Goal: Information Seeking & Learning: Compare options

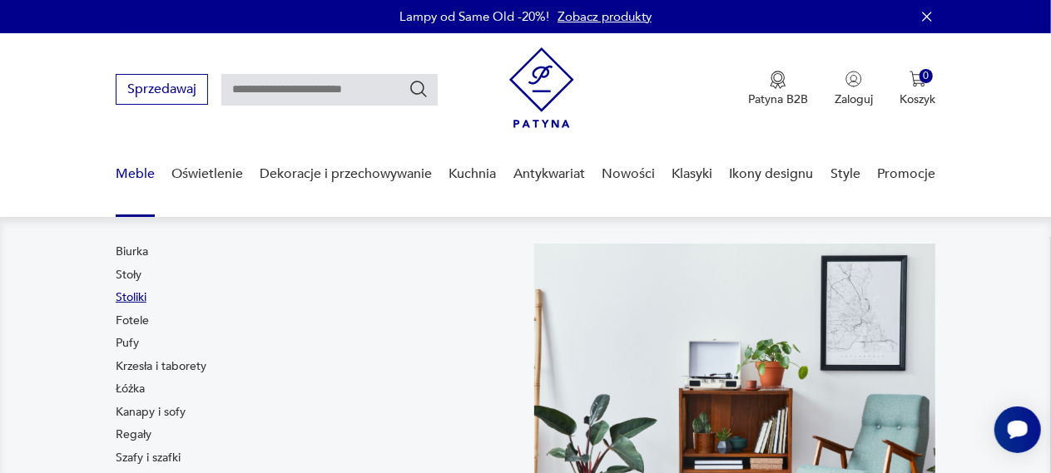
click at [133, 300] on link "Stoliki" at bounding box center [131, 298] width 31 height 17
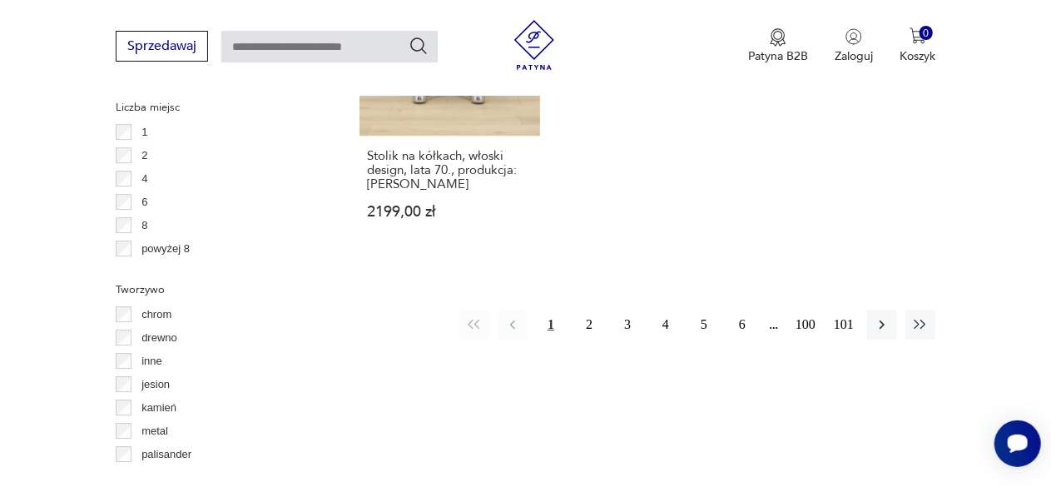
scroll to position [2521, 0]
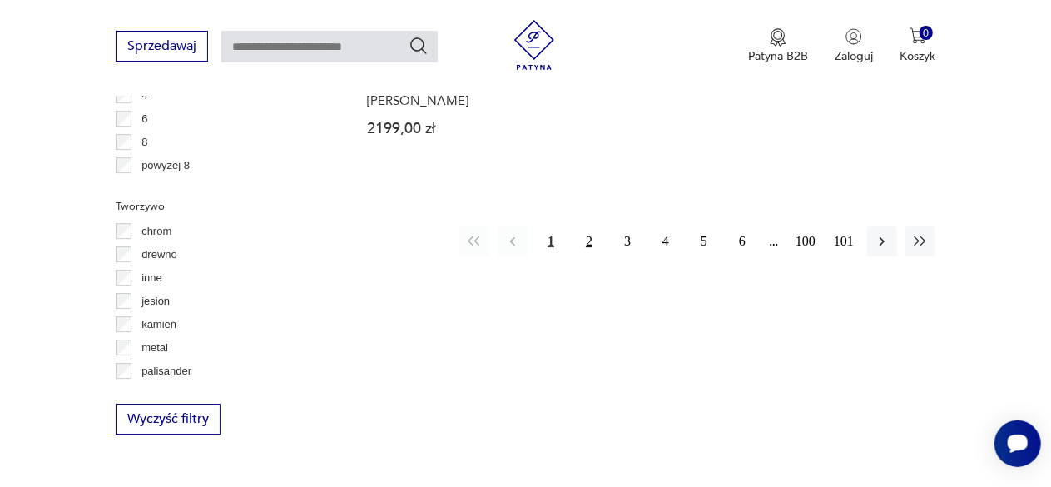
click at [586, 238] on button "2" at bounding box center [589, 241] width 30 height 30
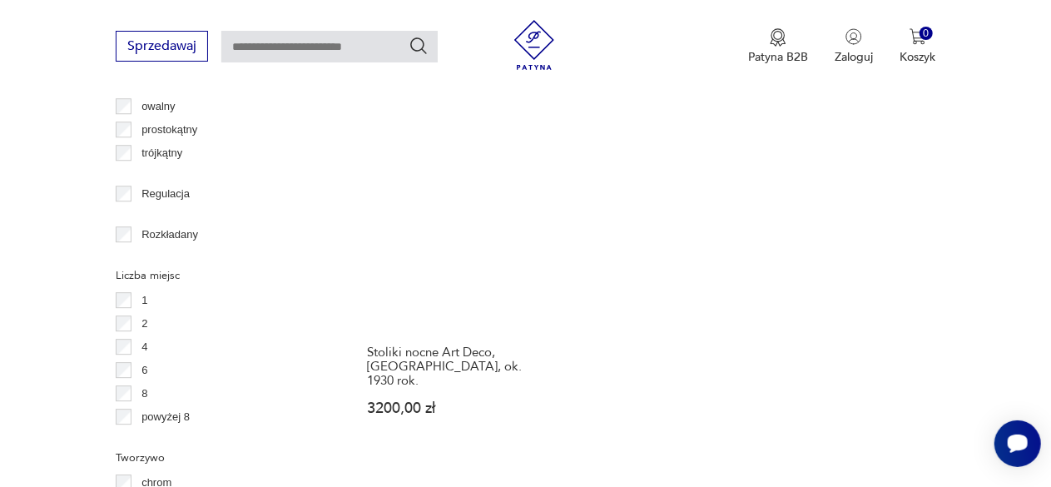
scroll to position [2355, 0]
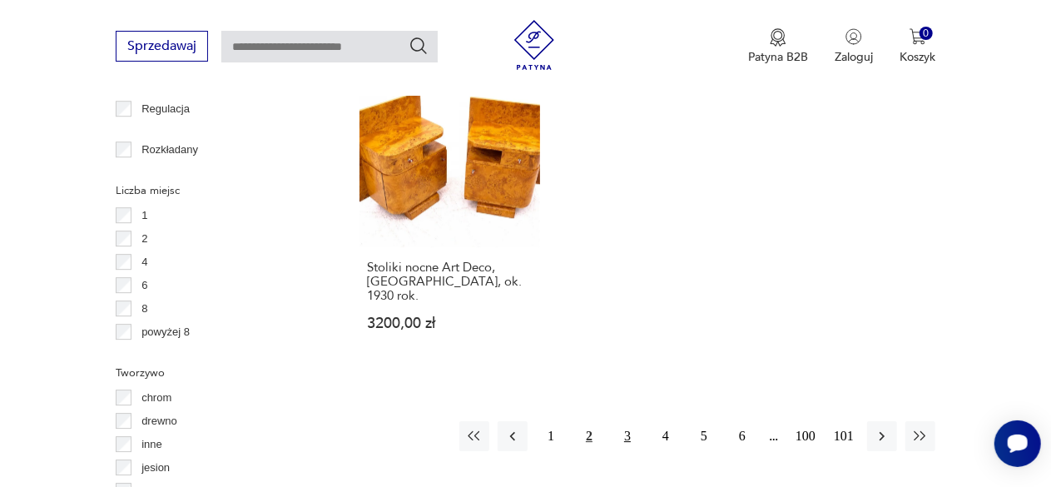
click at [622, 421] on button "3" at bounding box center [627, 436] width 30 height 30
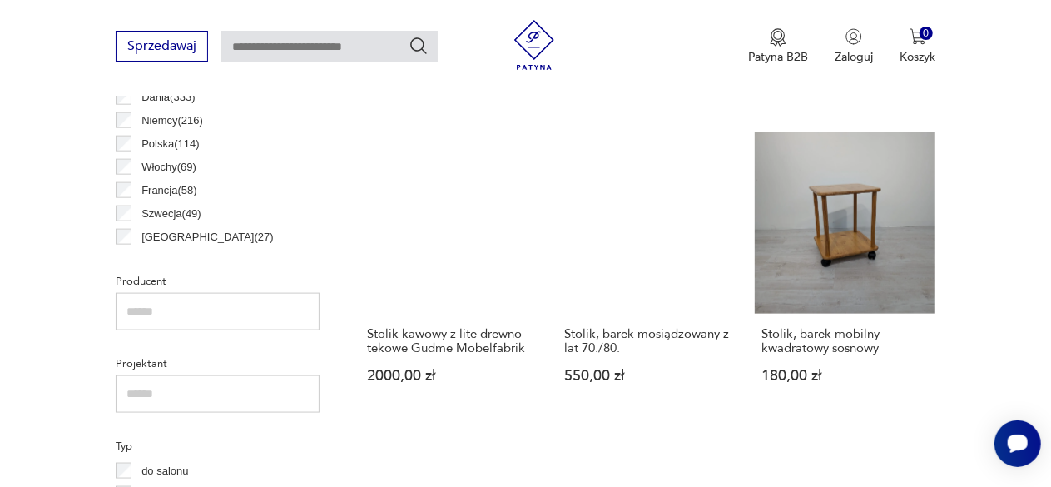
scroll to position [940, 0]
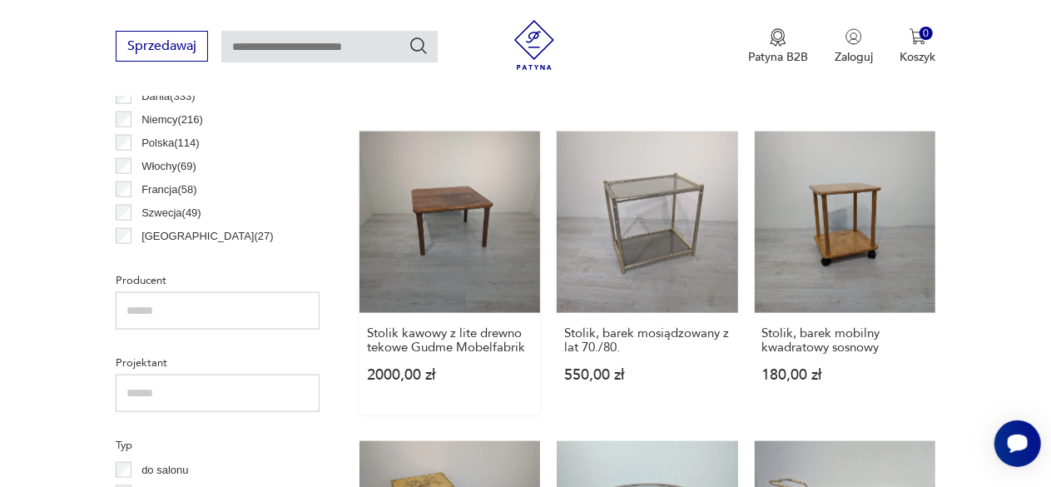
click at [512, 242] on link "Stolik kawowy z lite drewno tekowe Gudme Mobelfabrik 2000,00 zł" at bounding box center [449, 272] width 181 height 282
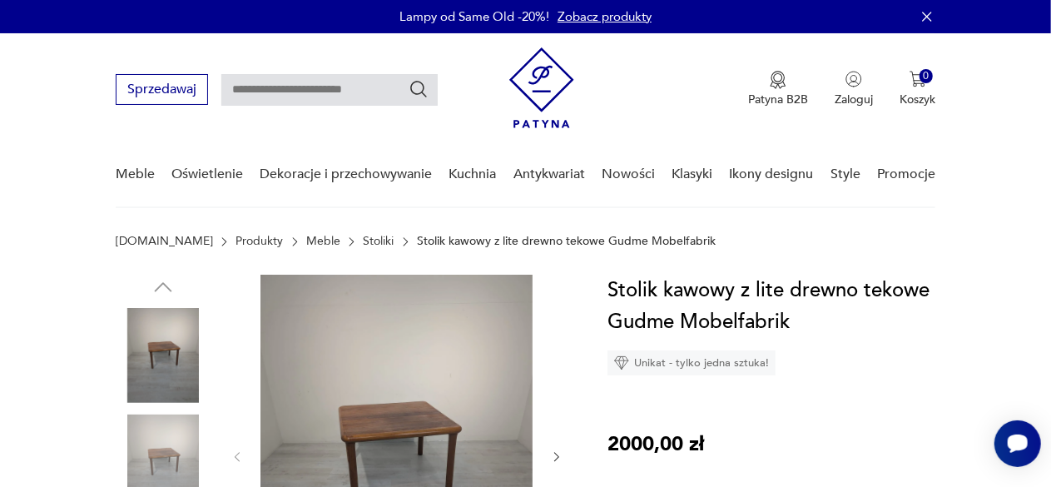
click at [384, 398] on img at bounding box center [396, 455] width 272 height 361
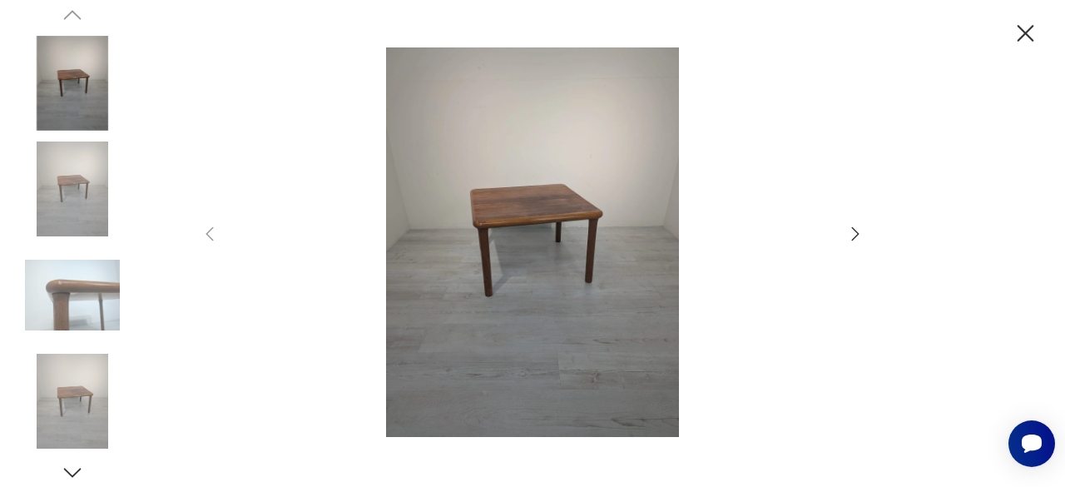
click at [863, 232] on icon "button" at bounding box center [855, 234] width 20 height 20
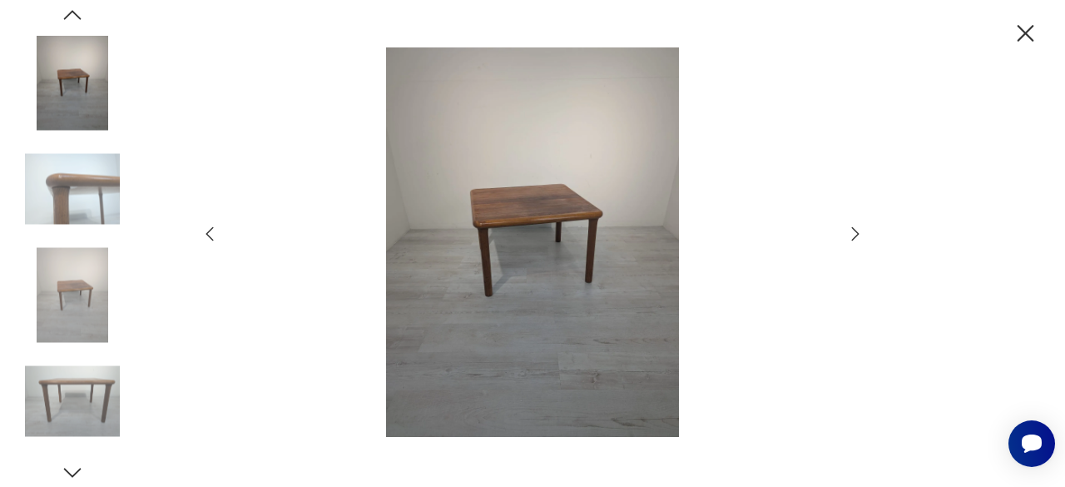
click at [863, 232] on icon "button" at bounding box center [855, 234] width 20 height 20
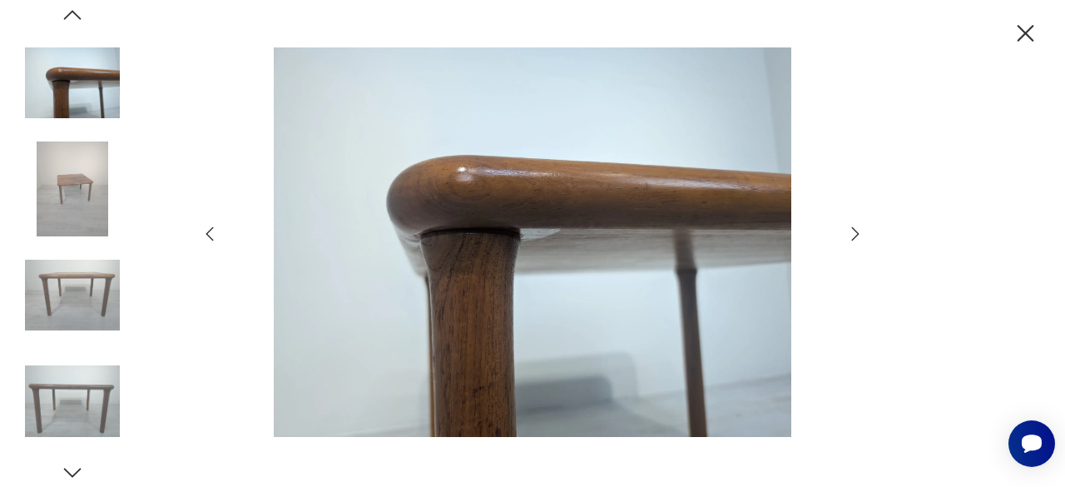
click at [863, 232] on icon "button" at bounding box center [855, 234] width 20 height 20
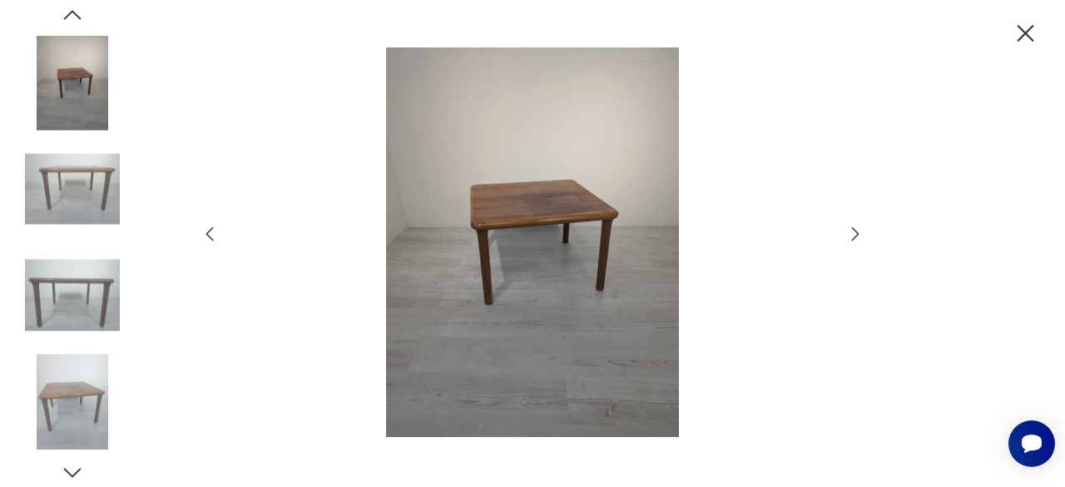
click at [863, 232] on icon "button" at bounding box center [855, 234] width 20 height 20
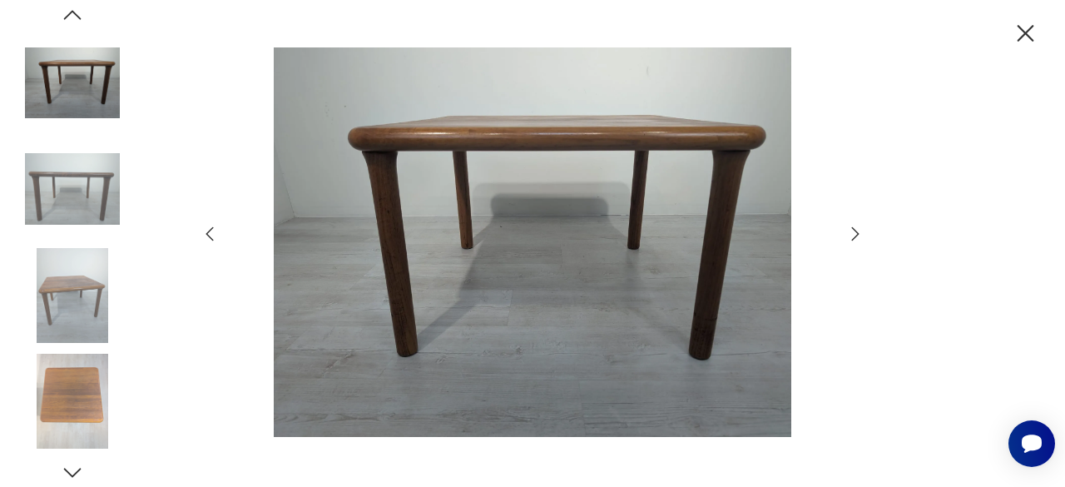
click at [863, 232] on icon "button" at bounding box center [855, 234] width 20 height 20
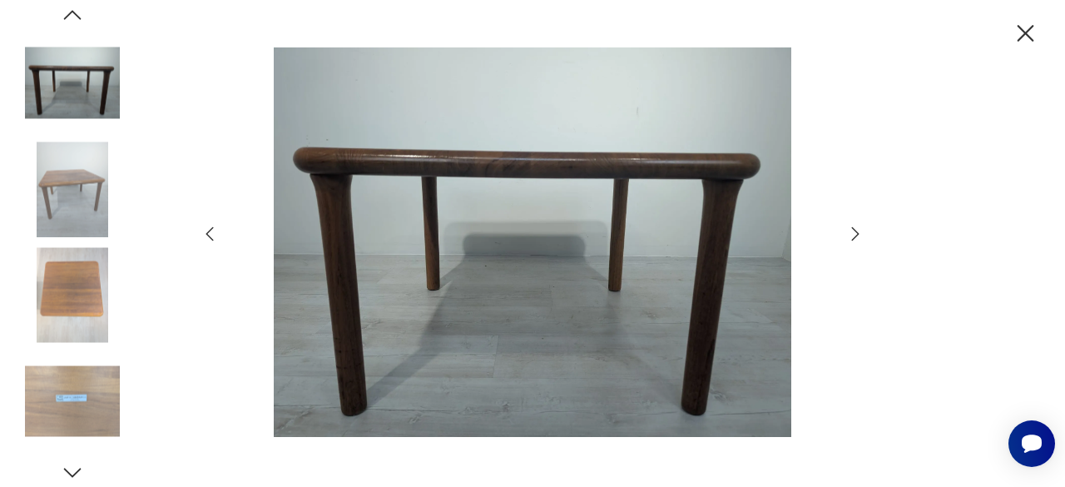
click at [863, 232] on icon "button" at bounding box center [855, 234] width 20 height 20
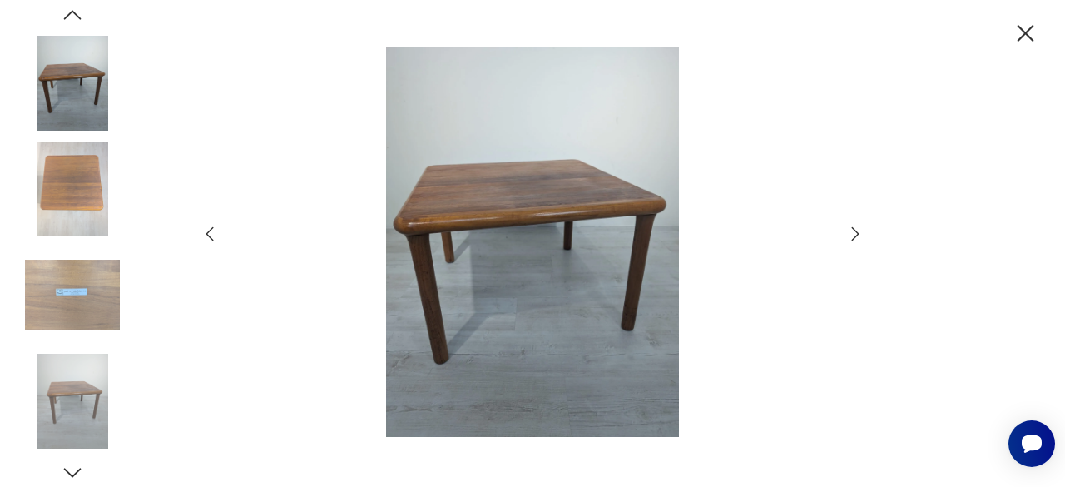
click at [865, 231] on icon "button" at bounding box center [855, 234] width 20 height 20
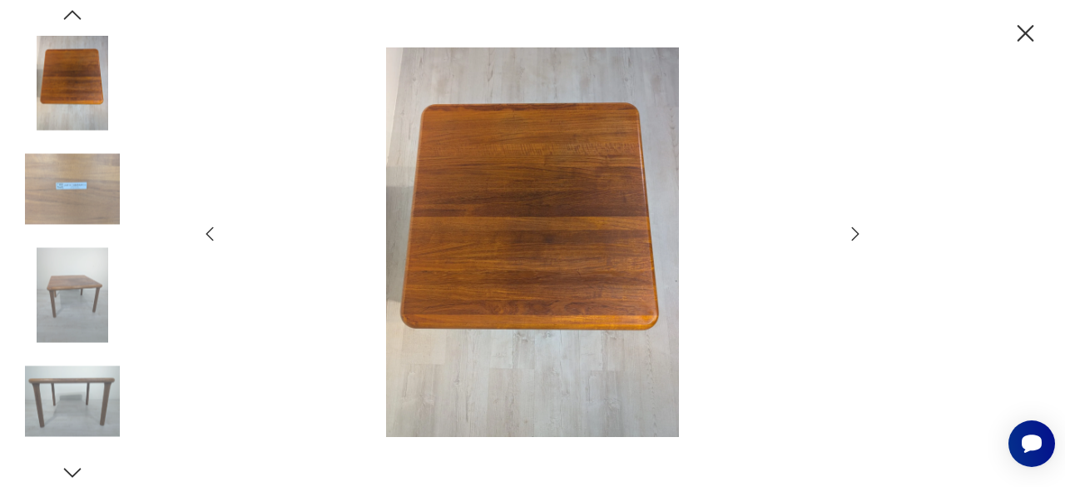
click at [865, 231] on icon "button" at bounding box center [855, 234] width 20 height 20
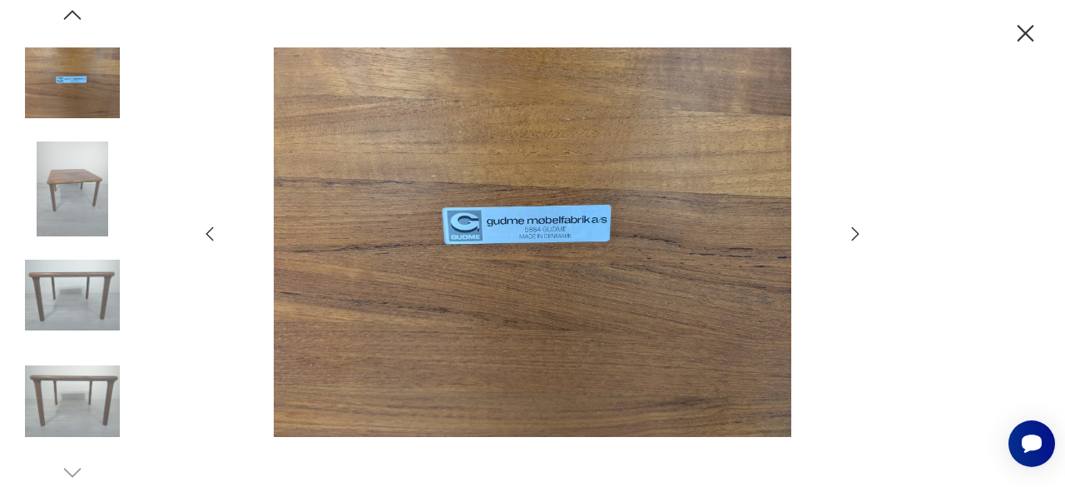
click at [865, 231] on icon "button" at bounding box center [855, 234] width 20 height 20
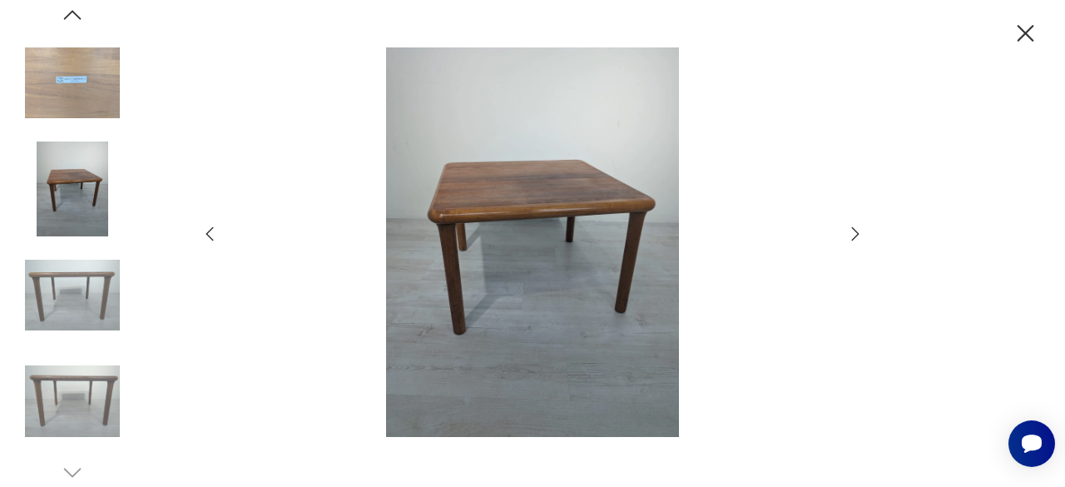
click at [1014, 37] on icon "button" at bounding box center [1025, 33] width 29 height 29
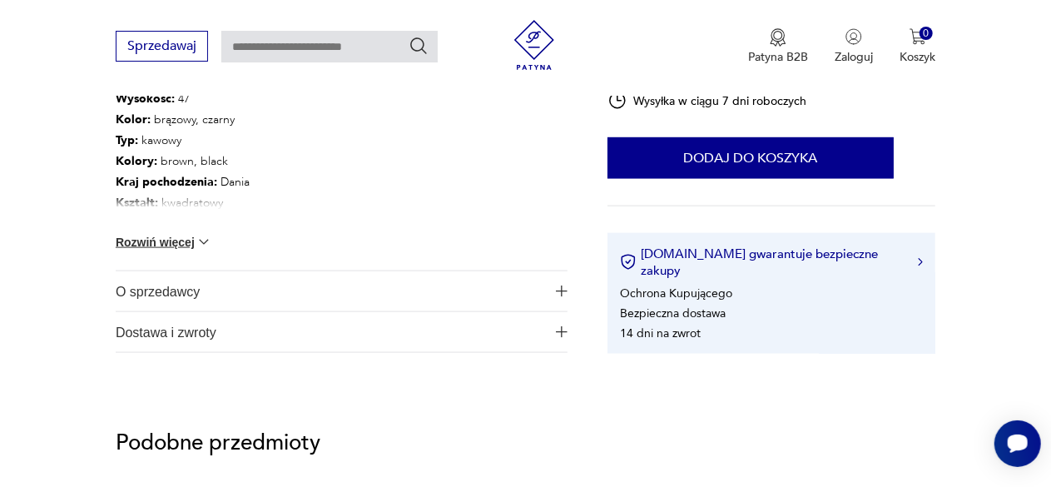
scroll to position [915, 0]
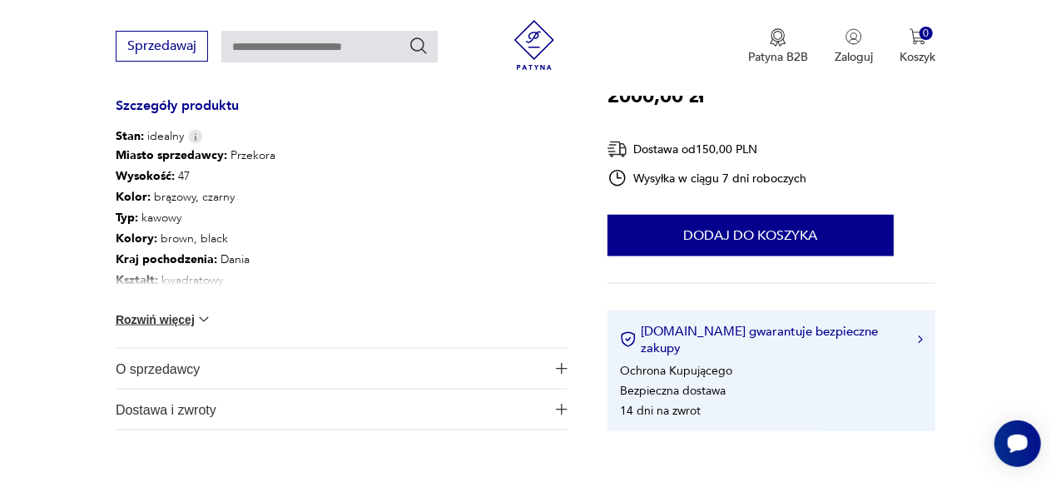
click at [162, 315] on button "Rozwiń więcej" at bounding box center [164, 319] width 97 height 17
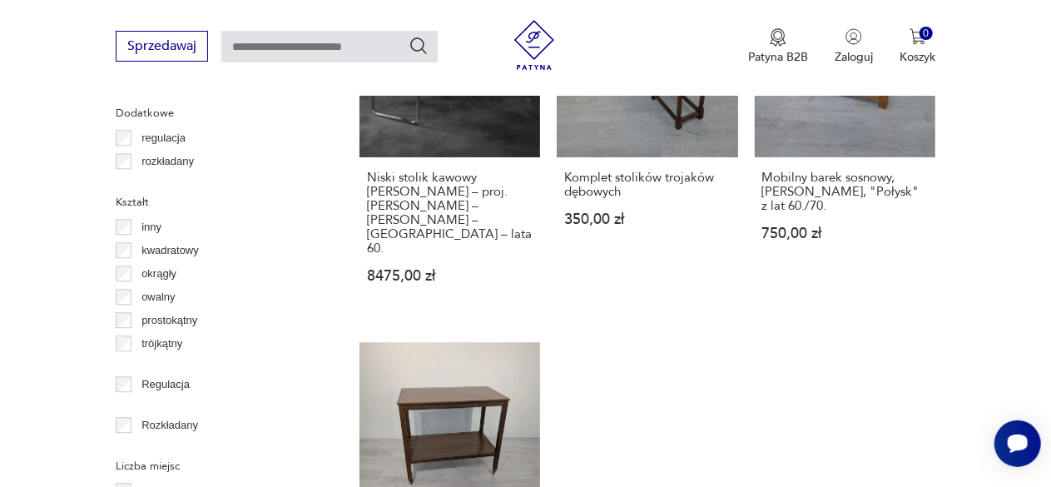
scroll to position [2354, 0]
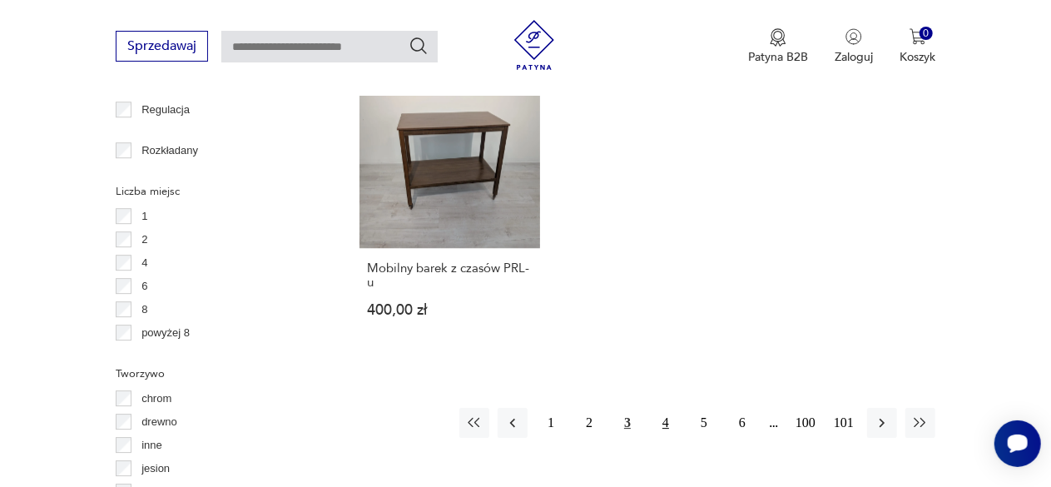
click at [666, 408] on button "4" at bounding box center [666, 423] width 30 height 30
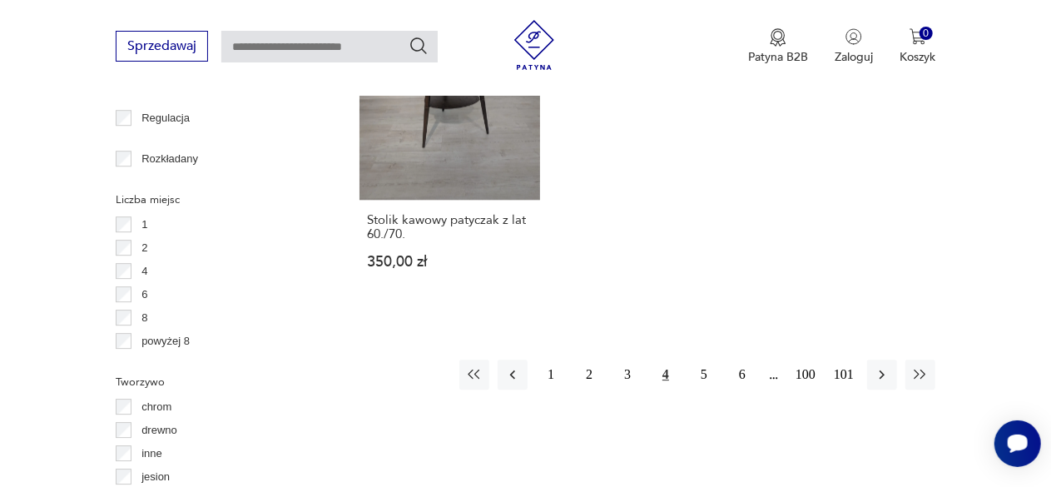
scroll to position [2355, 0]
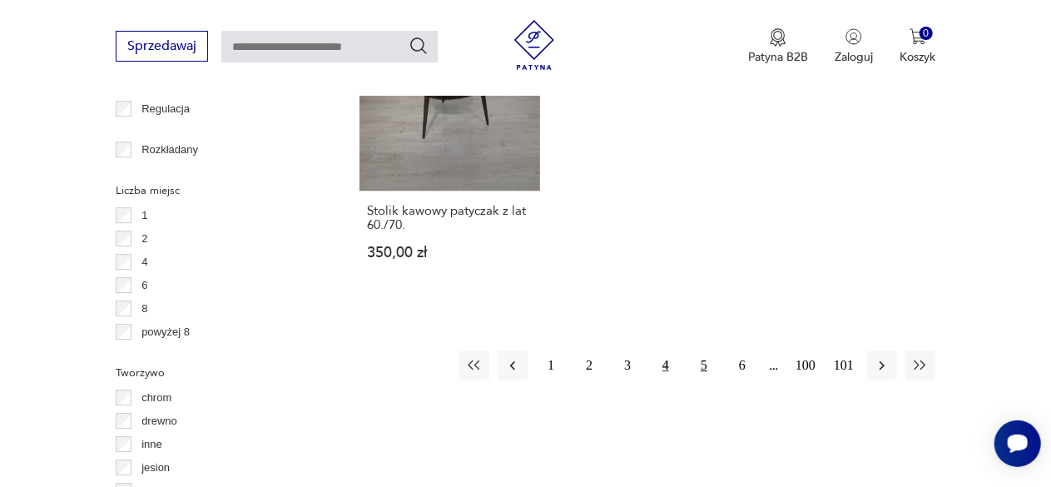
click at [693, 350] on button "5" at bounding box center [704, 365] width 30 height 30
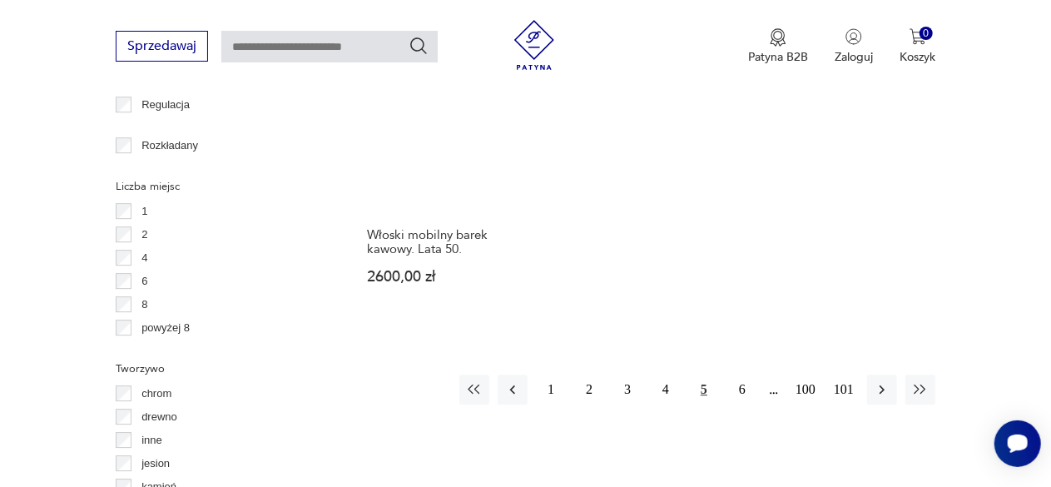
scroll to position [2521, 0]
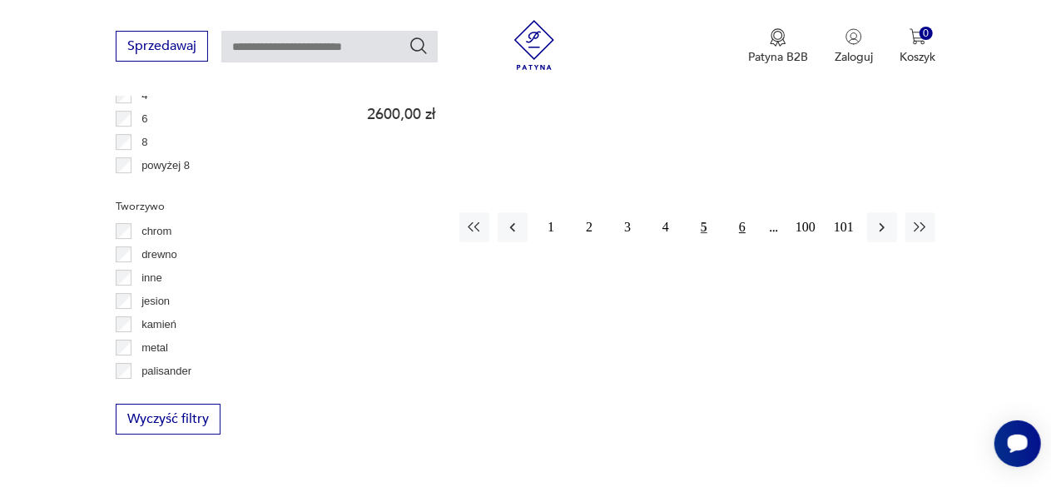
click at [736, 212] on button "6" at bounding box center [742, 227] width 30 height 30
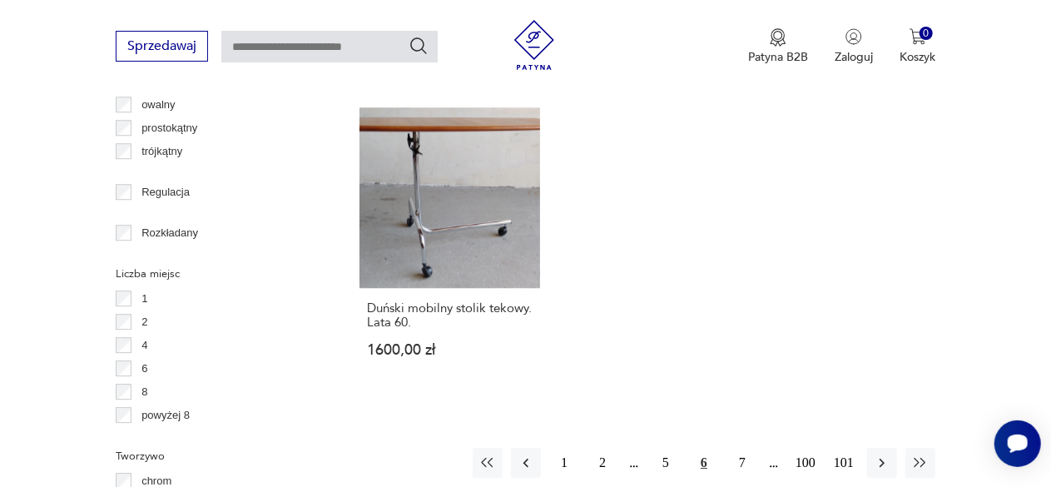
scroll to position [2355, 0]
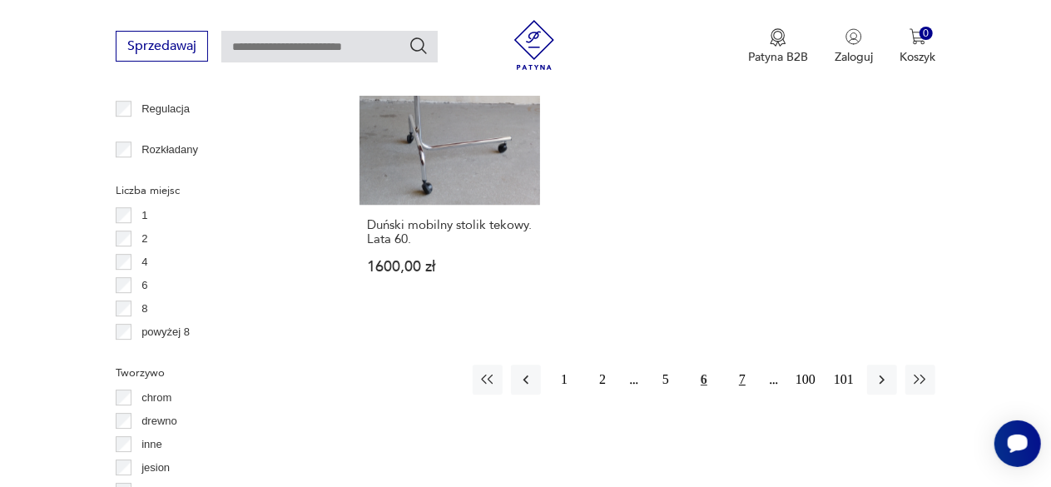
click at [736, 364] on button "7" at bounding box center [742, 379] width 30 height 30
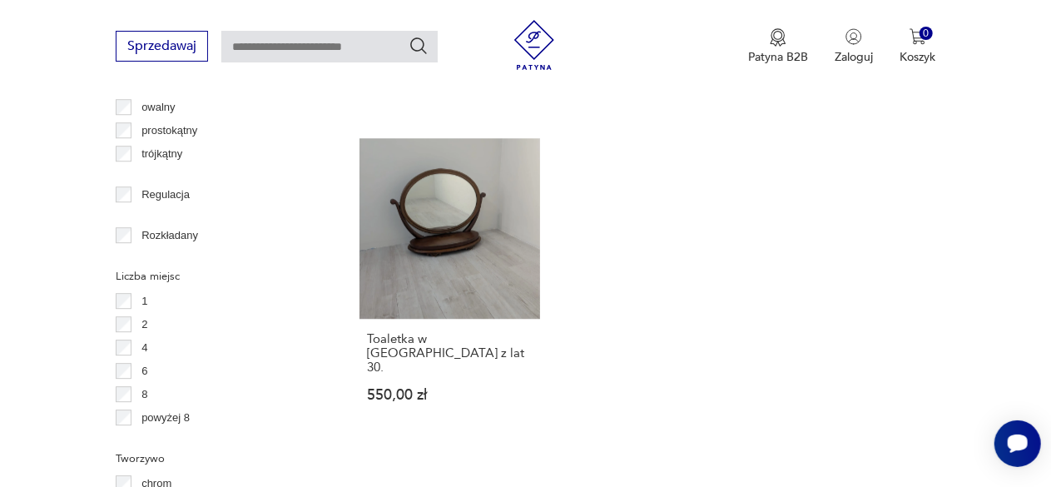
scroll to position [2272, 0]
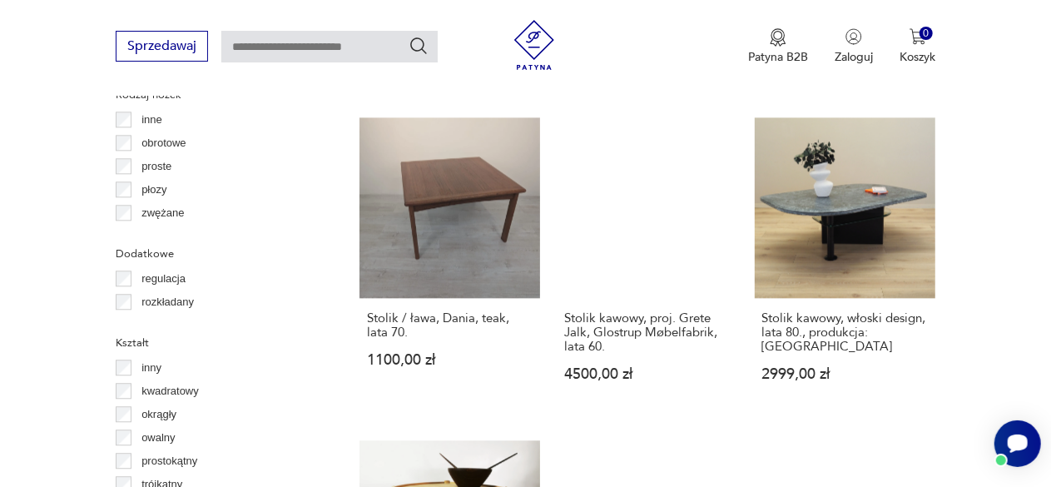
scroll to position [2355, 0]
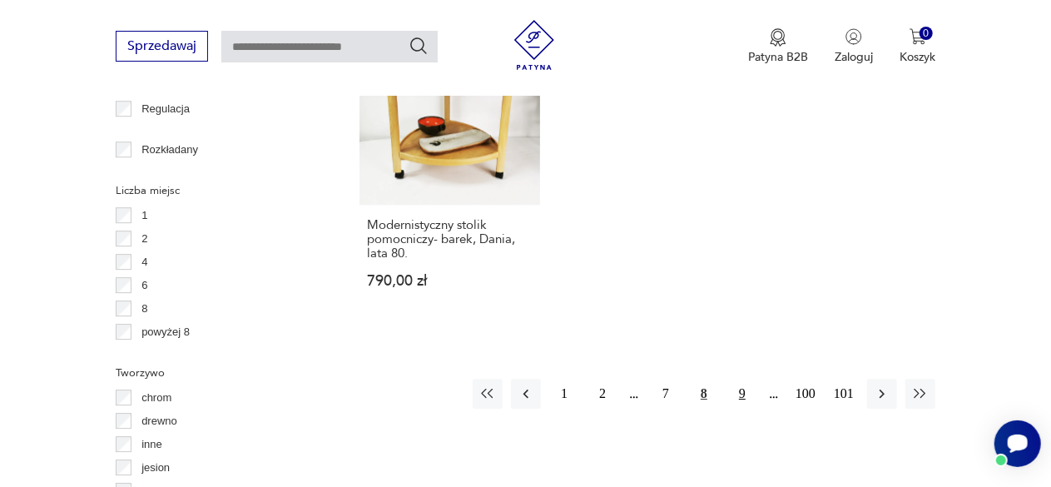
click at [749, 379] on button "9" at bounding box center [742, 394] width 30 height 30
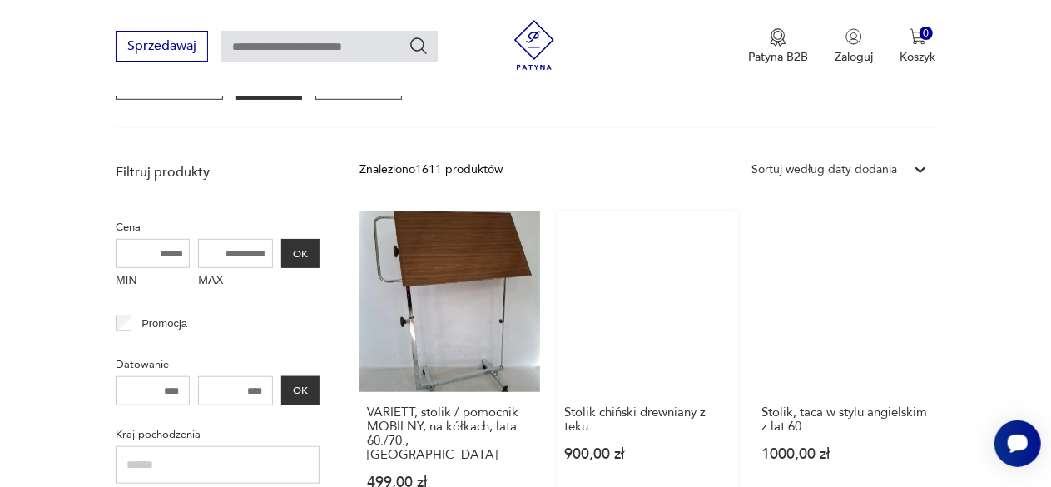
scroll to position [607, 0]
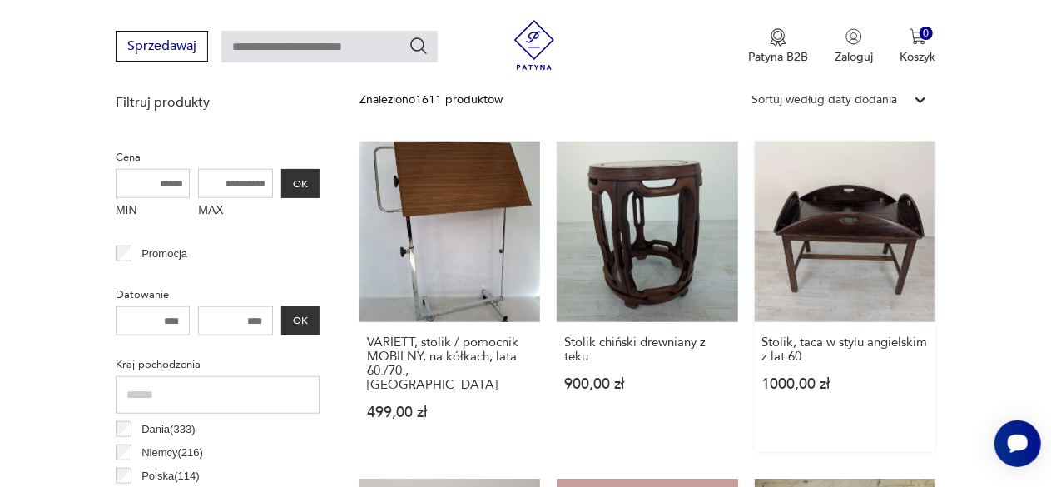
click at [850, 259] on link "Stolik, taca w stylu angielskim z lat 60. 1000,00 zł" at bounding box center [845, 296] width 181 height 310
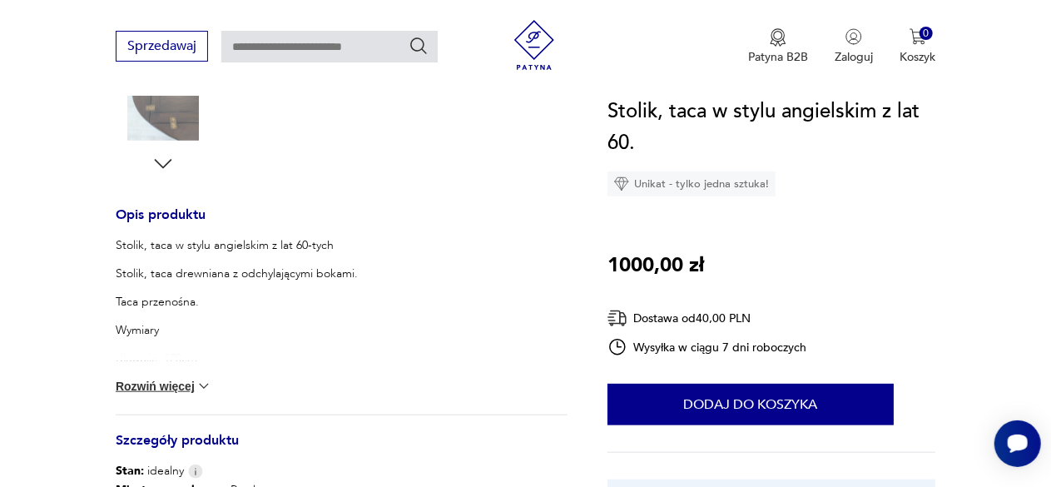
scroll to position [499, 0]
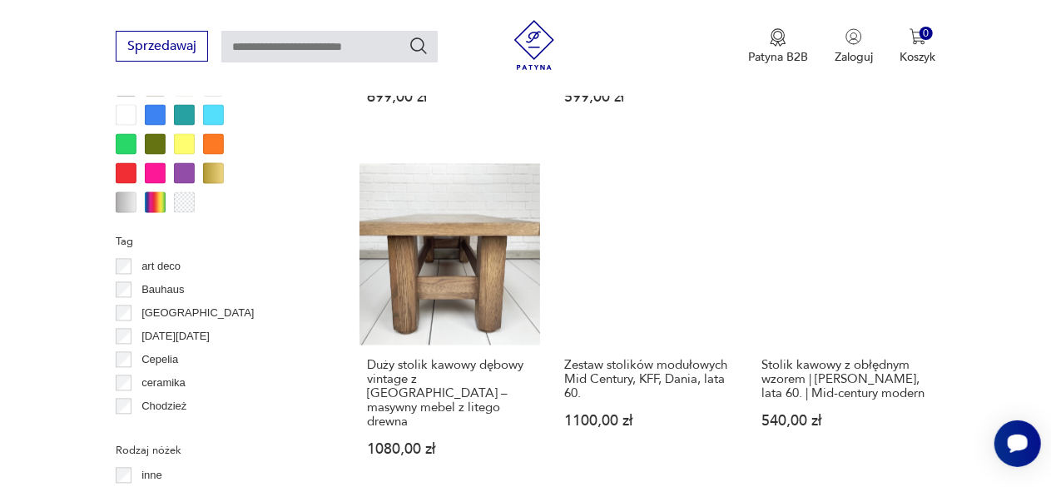
scroll to position [1605, 0]
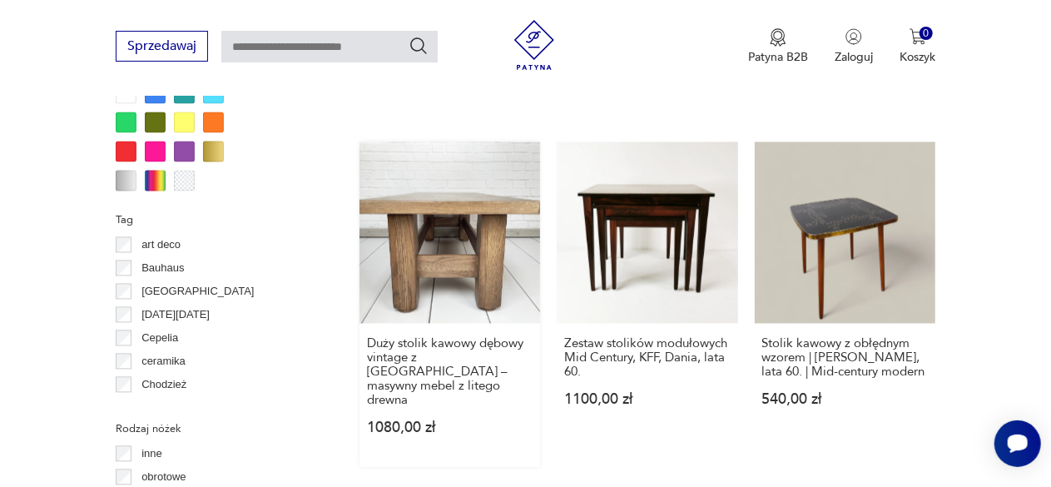
click at [441, 275] on link "Duży stolik kawowy dębowy vintage z [GEOGRAPHIC_DATA] – masywny mebel z litego …" at bounding box center [449, 303] width 181 height 325
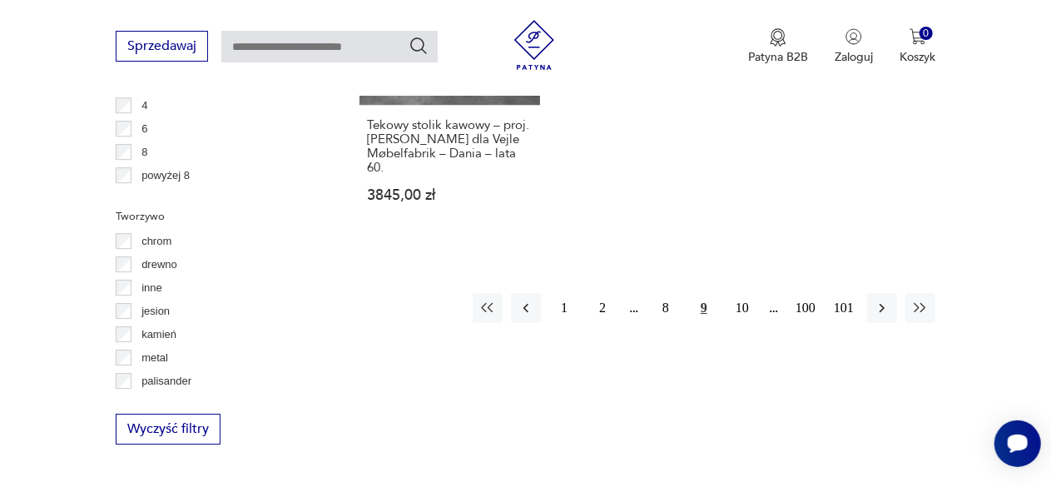
scroll to position [2589, 0]
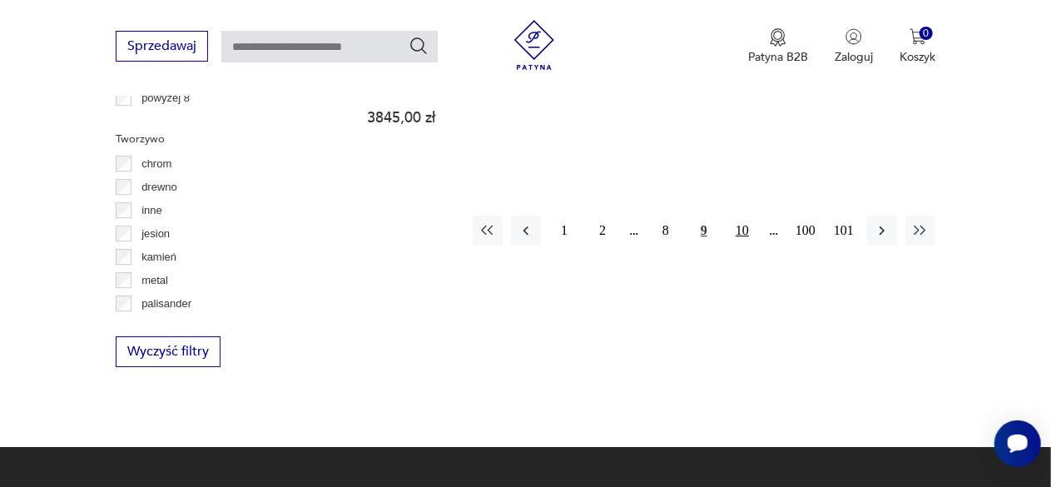
click at [752, 216] on button "10" at bounding box center [742, 231] width 30 height 30
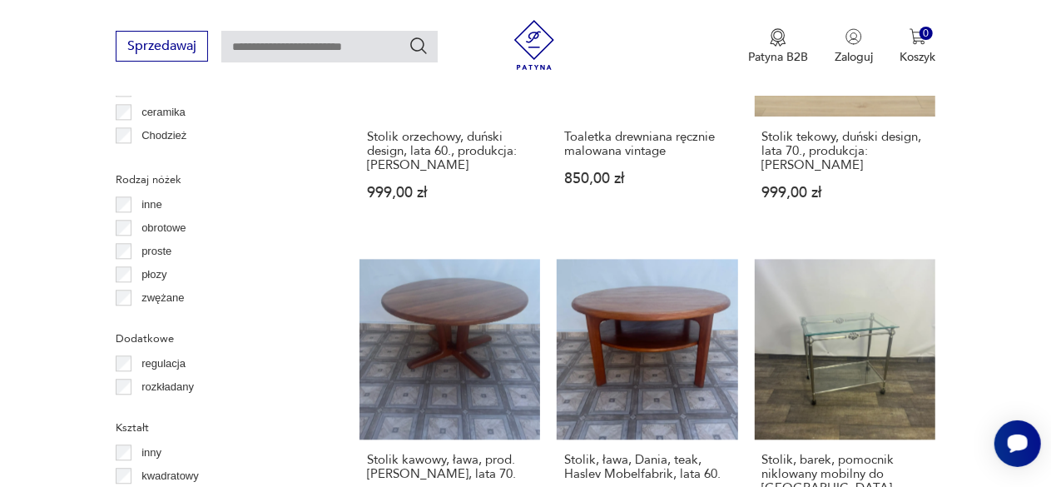
scroll to position [1856, 0]
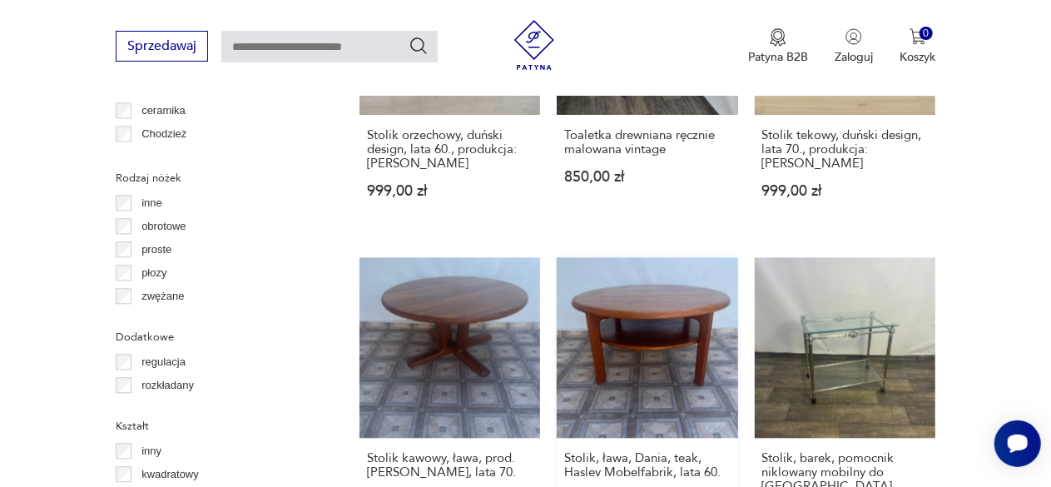
click at [692, 325] on link "Stolik, ława, Dania, teak, Haslev Mobelfabrik, lata 60. 1300,00 zł" at bounding box center [647, 405] width 181 height 296
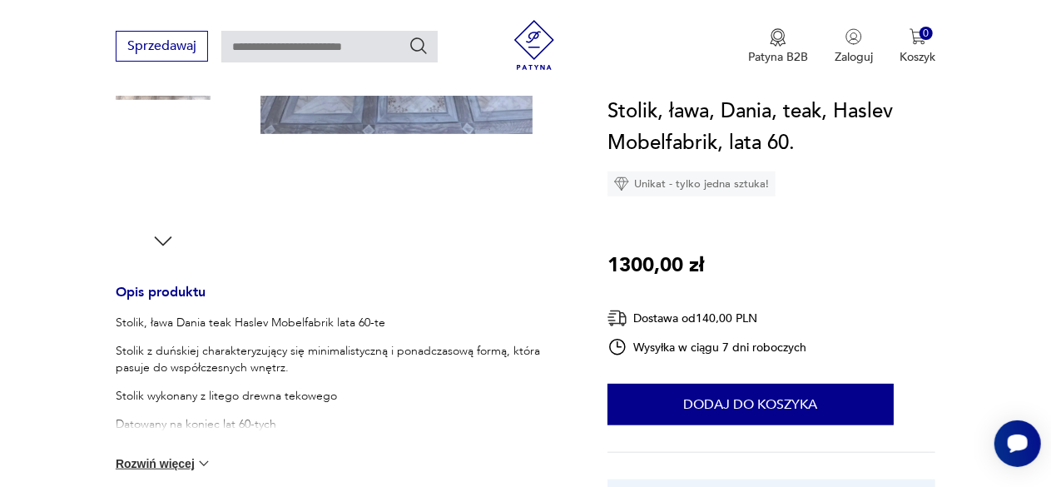
scroll to position [582, 0]
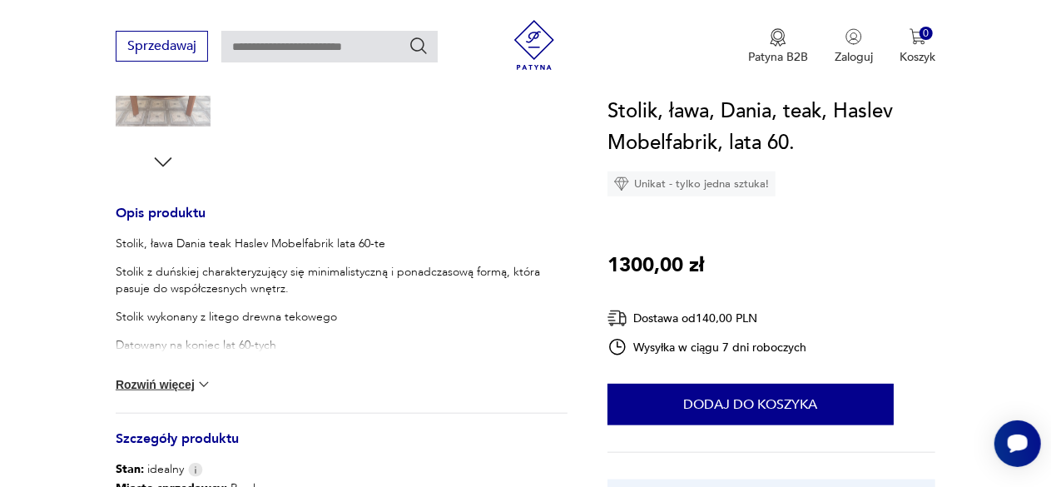
click at [158, 387] on button "Rozwiń więcej" at bounding box center [164, 384] width 97 height 17
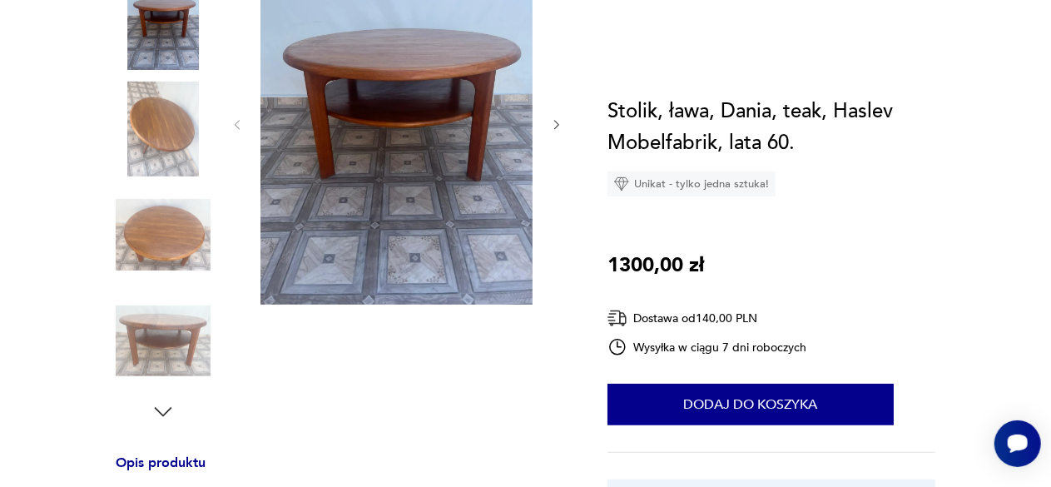
scroll to position [0, 0]
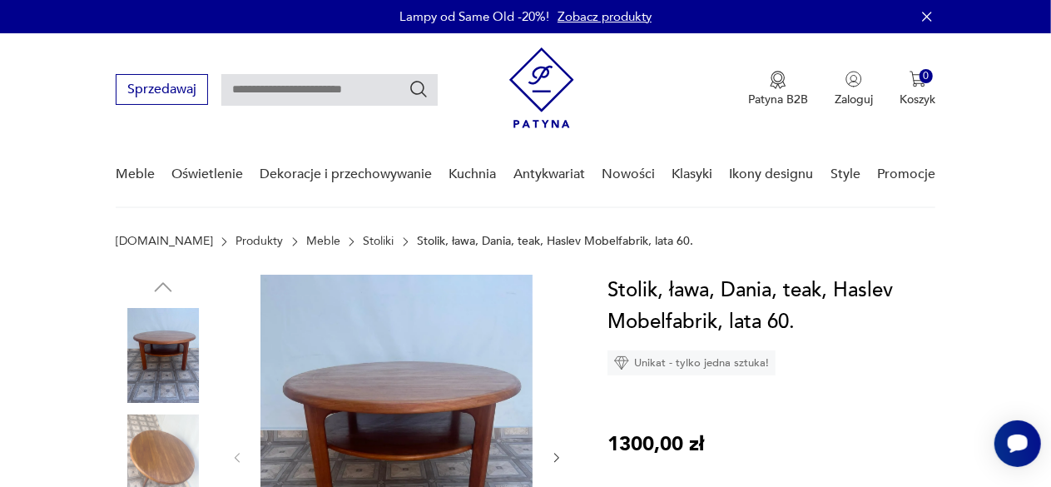
click at [171, 364] on img at bounding box center [163, 355] width 95 height 95
click at [173, 427] on img at bounding box center [163, 461] width 95 height 95
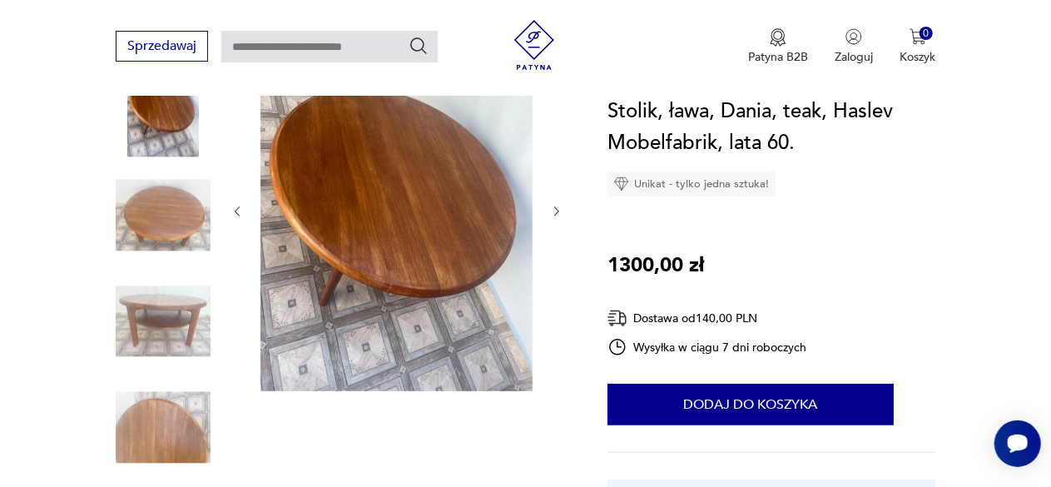
scroll to position [250, 0]
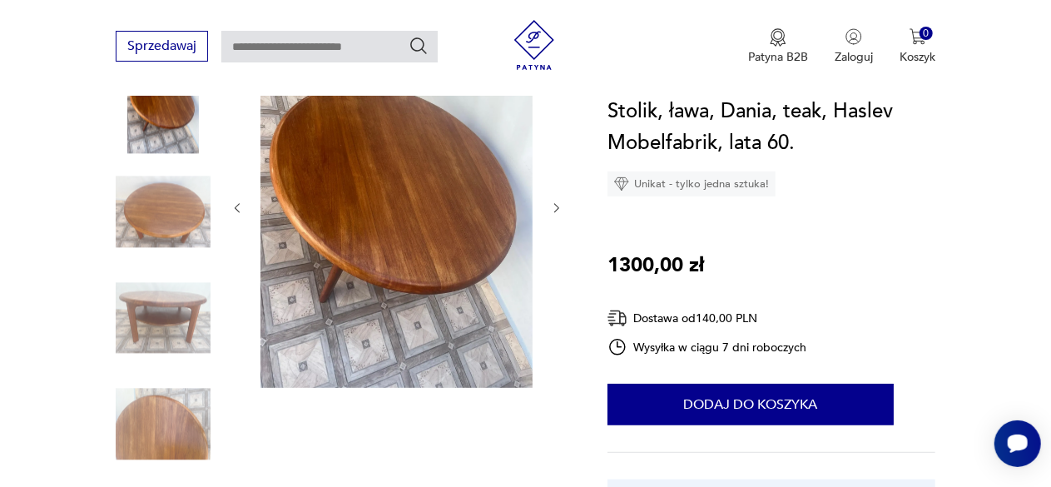
click at [173, 420] on img at bounding box center [163, 424] width 95 height 95
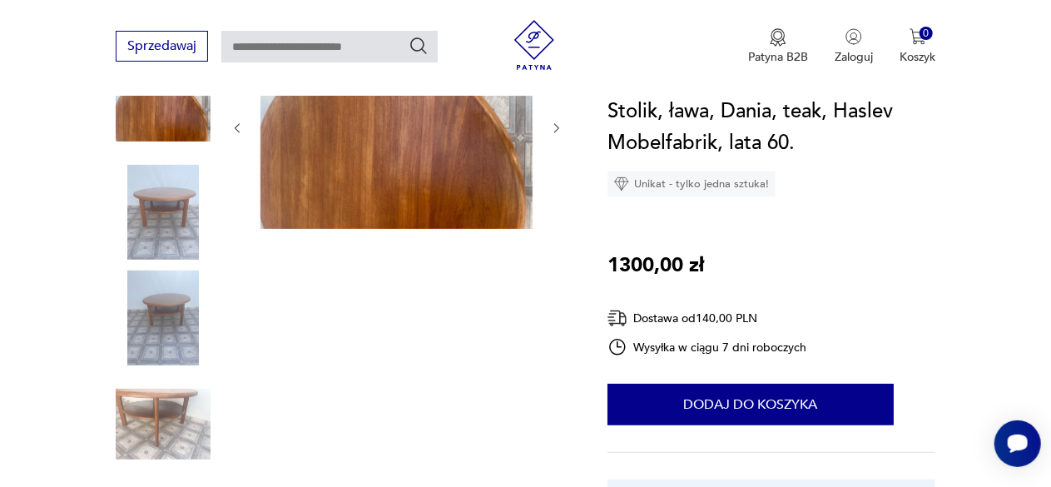
click at [177, 334] on img at bounding box center [163, 317] width 95 height 95
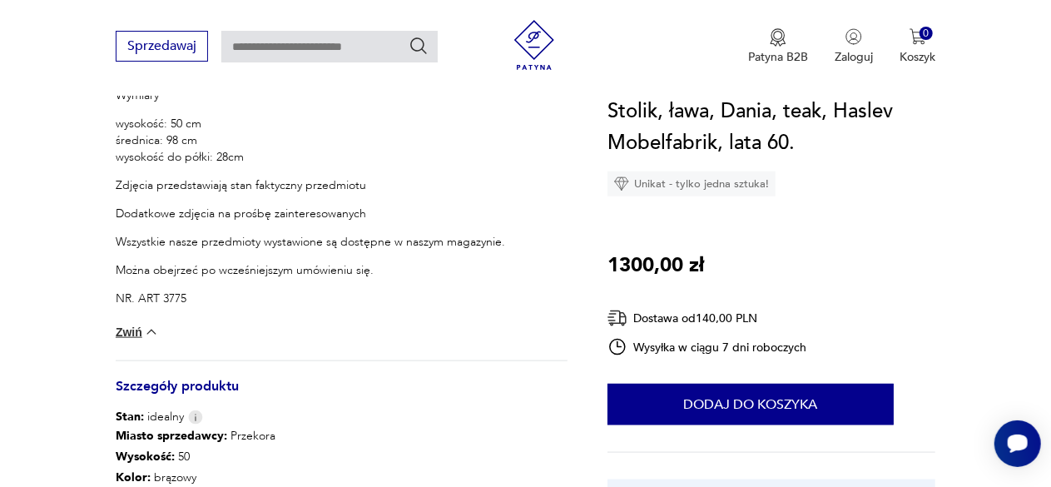
scroll to position [998, 0]
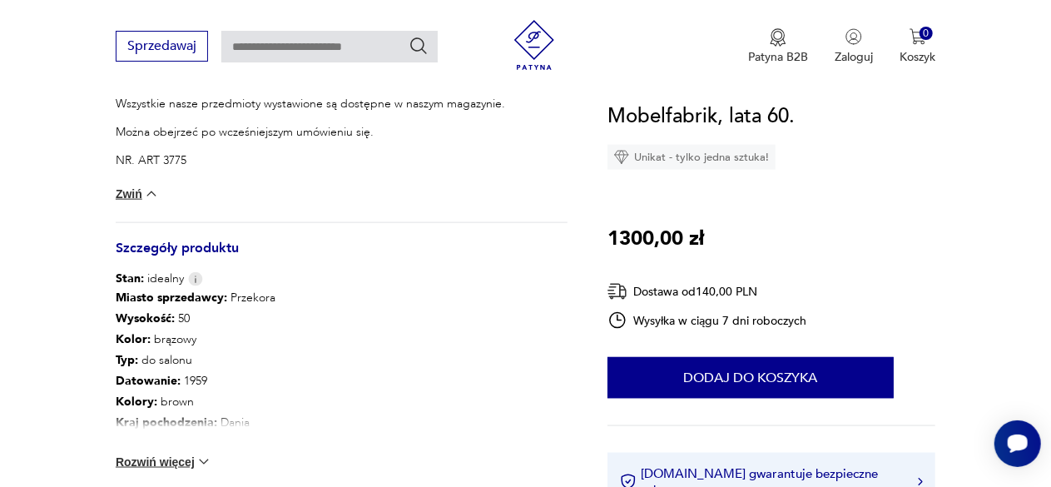
click at [178, 456] on button "Rozwiń więcej" at bounding box center [164, 461] width 97 height 17
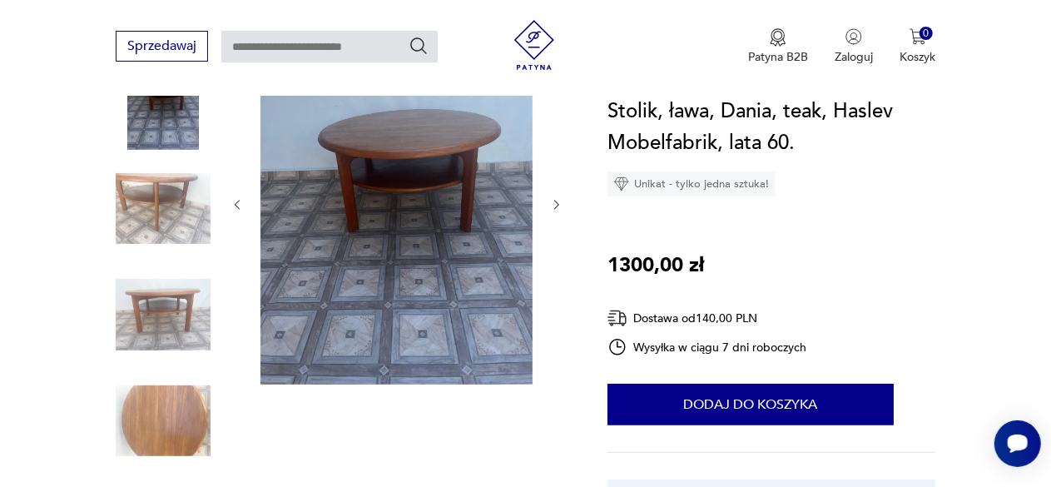
scroll to position [83, 0]
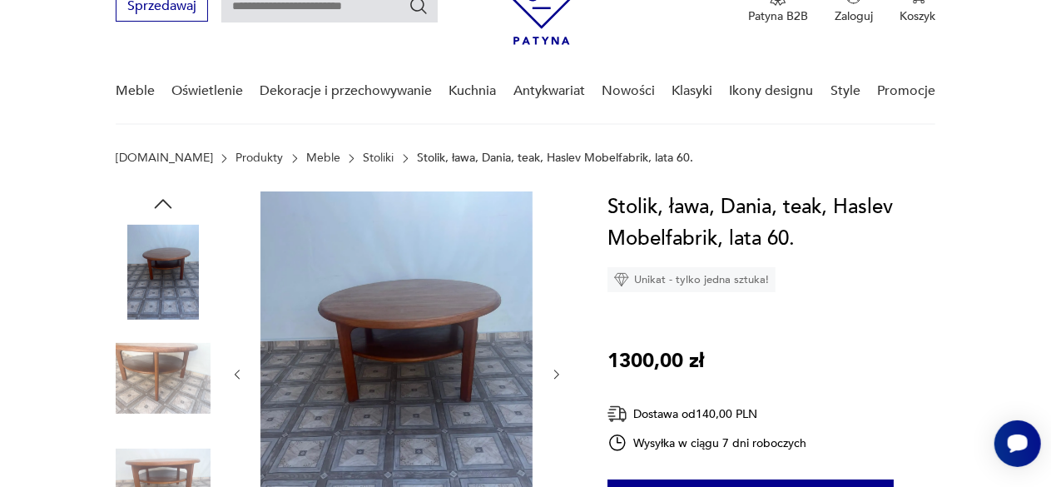
click at [186, 269] on img at bounding box center [163, 272] width 95 height 95
click at [478, 294] on img at bounding box center [396, 372] width 272 height 363
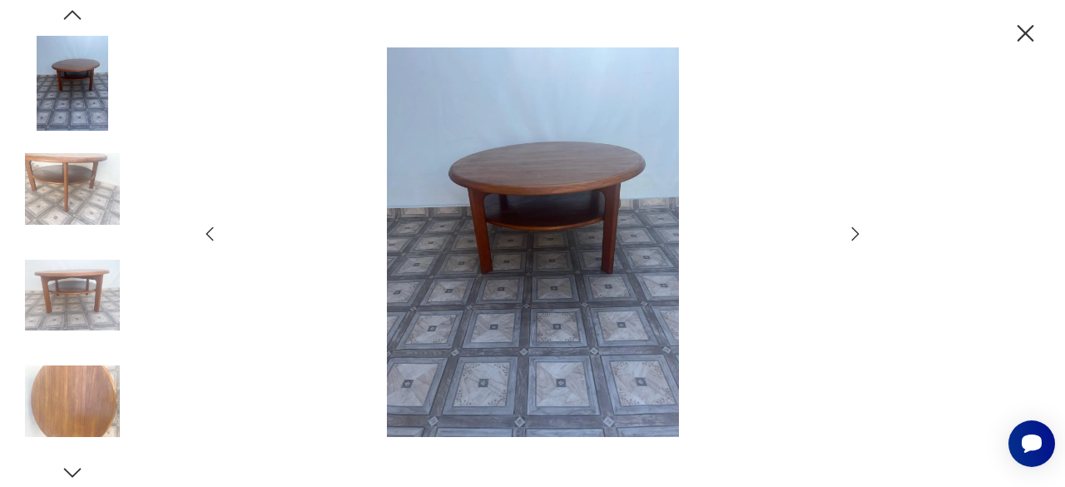
click at [857, 235] on icon "button" at bounding box center [855, 234] width 20 height 20
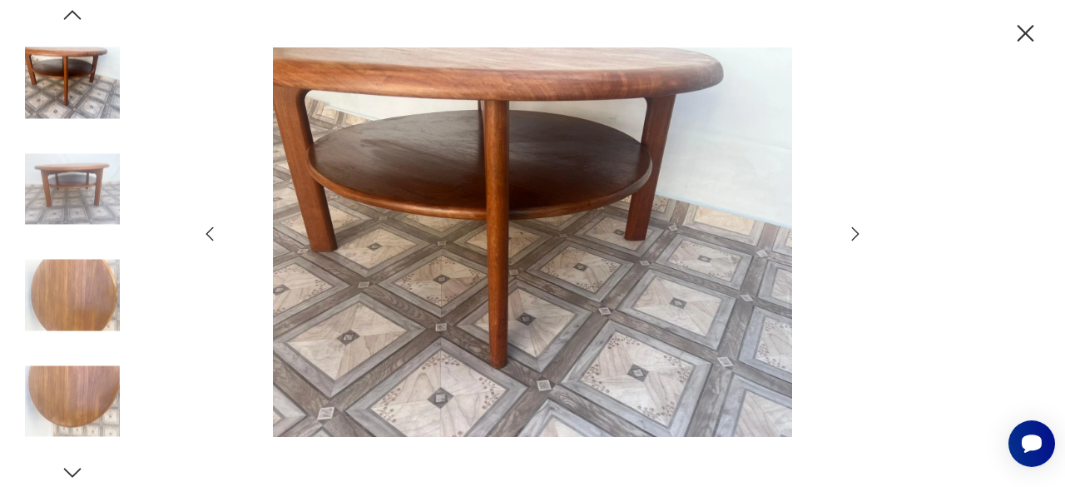
click at [857, 235] on icon "button" at bounding box center [855, 234] width 20 height 20
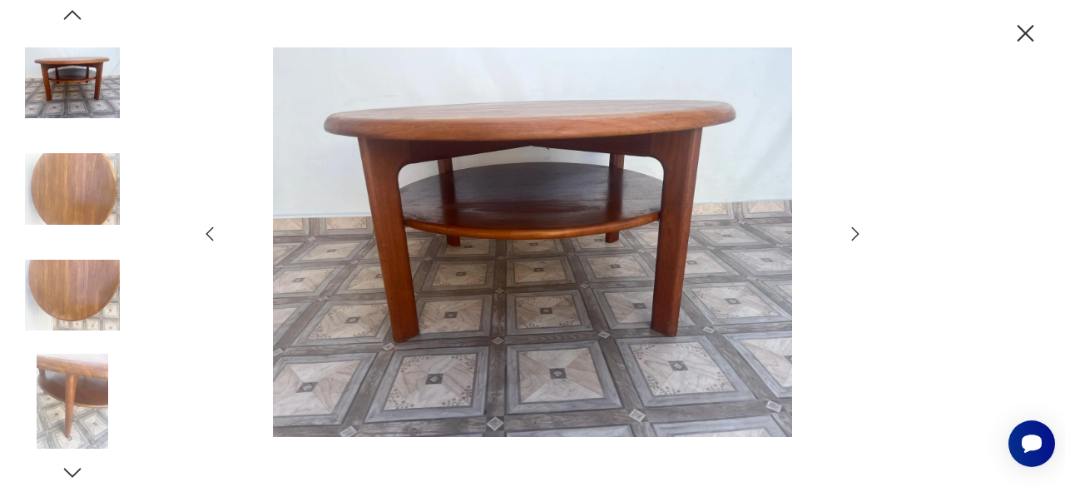
click at [857, 235] on icon "button" at bounding box center [855, 234] width 20 height 20
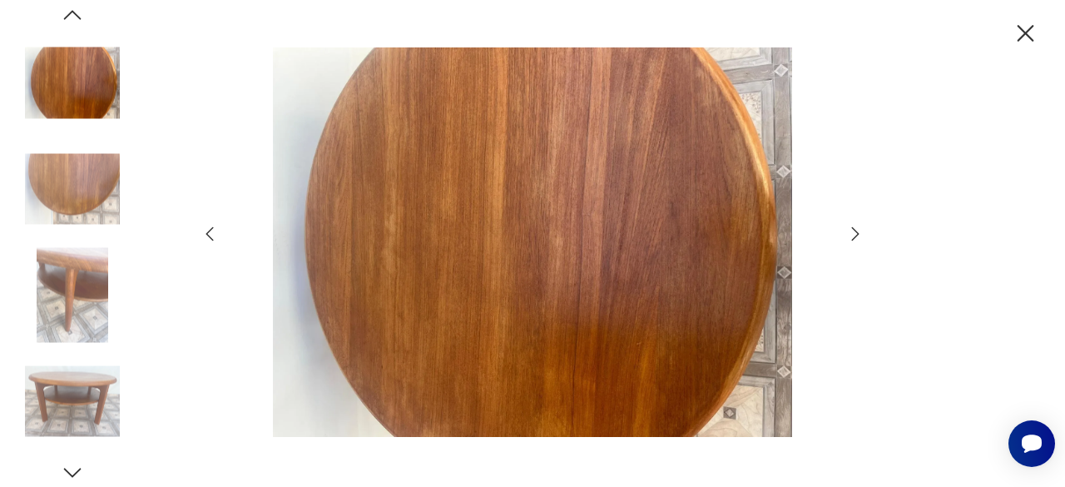
click at [857, 235] on icon "button" at bounding box center [855, 234] width 20 height 20
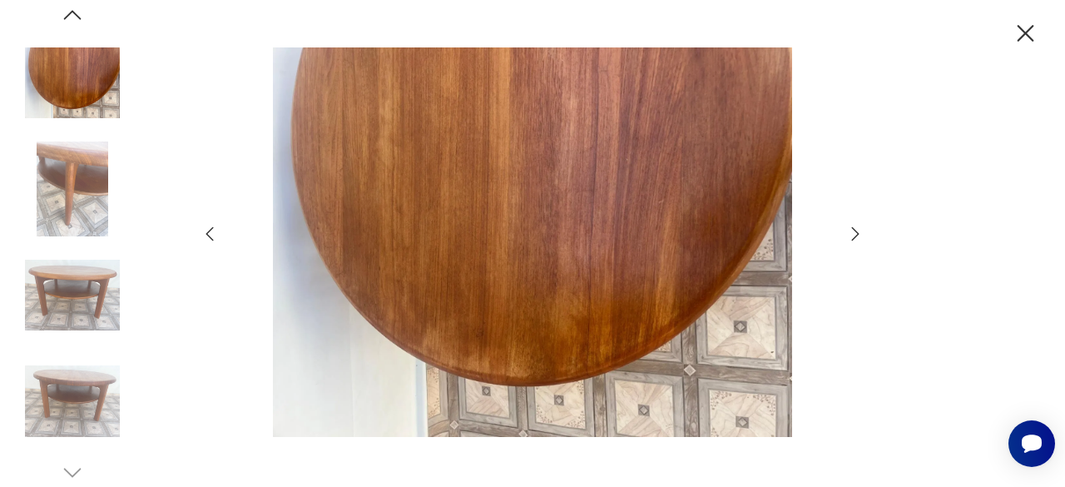
click at [857, 235] on icon "button" at bounding box center [855, 234] width 20 height 20
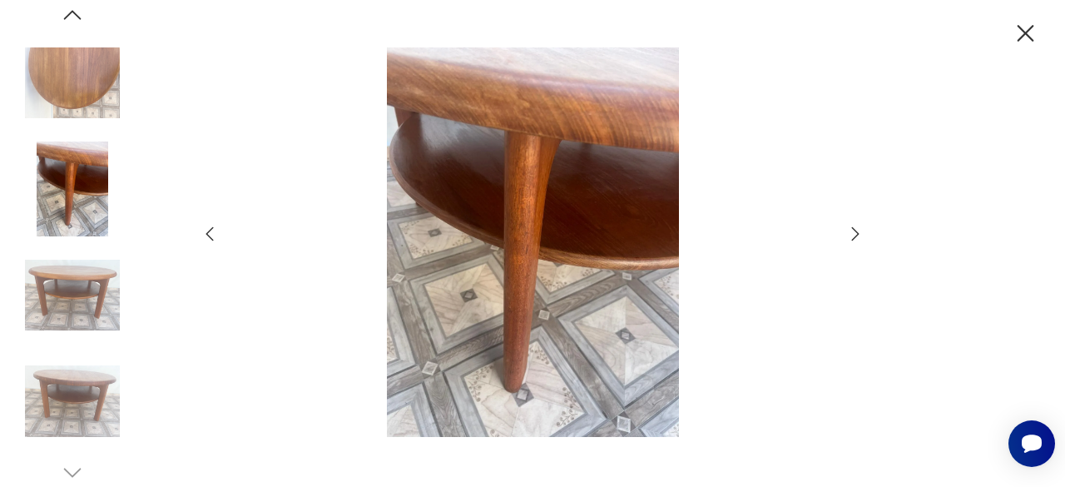
click at [857, 235] on icon "button" at bounding box center [855, 234] width 20 height 20
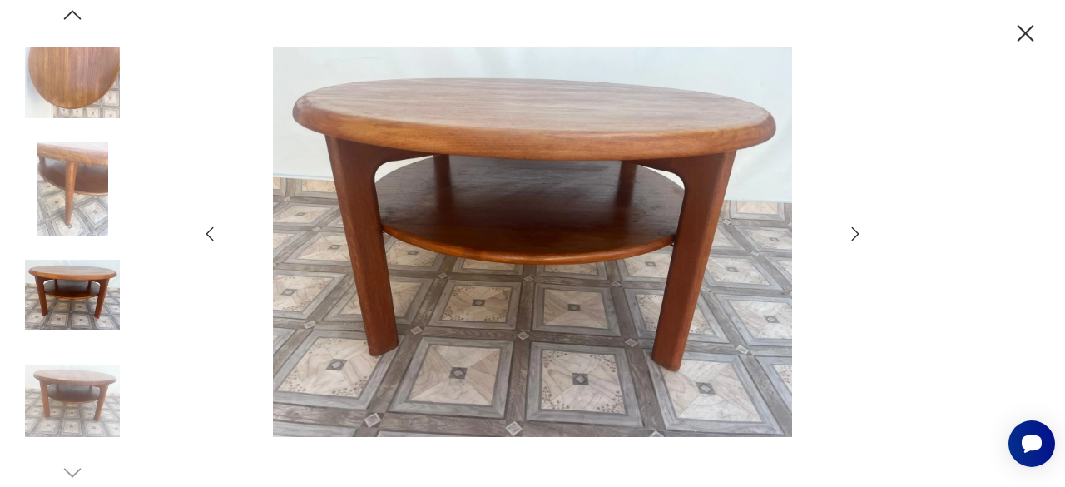
click at [857, 235] on icon "button" at bounding box center [855, 234] width 20 height 20
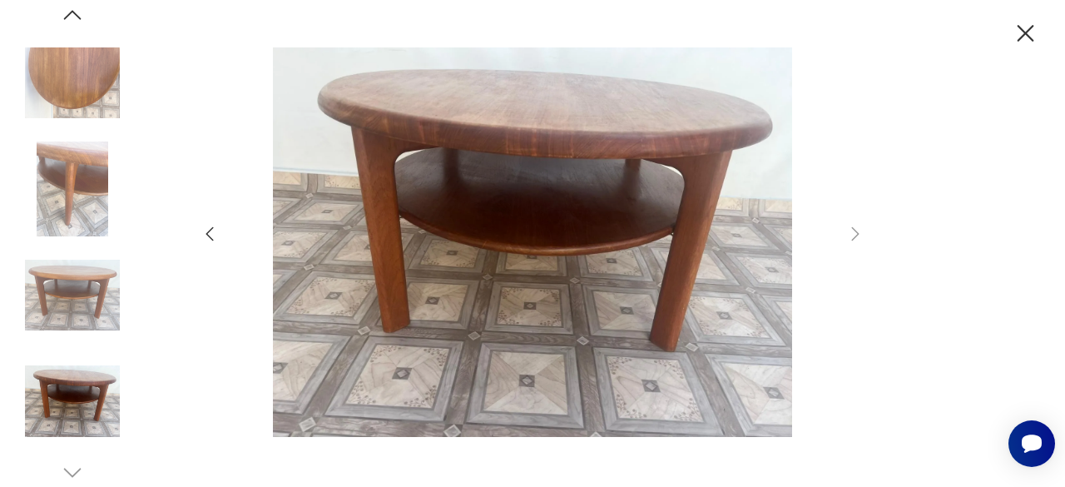
click at [1029, 33] on icon "button" at bounding box center [1025, 33] width 29 height 29
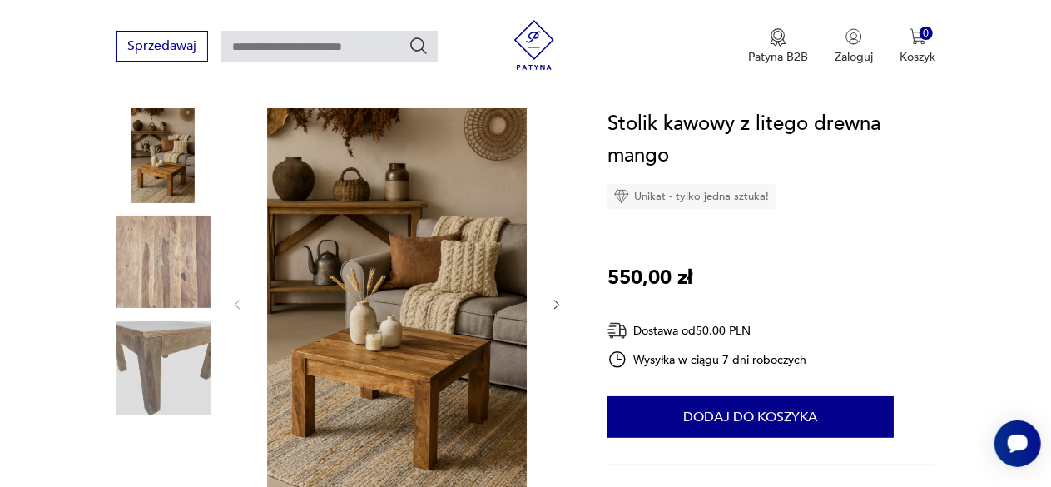
click at [381, 365] on img at bounding box center [396, 302] width 272 height 389
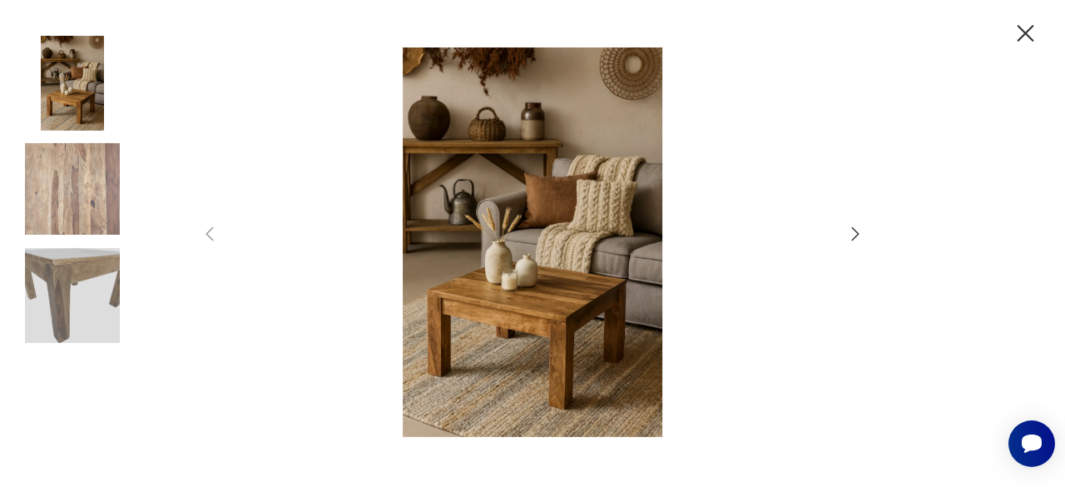
click at [852, 233] on icon "button" at bounding box center [855, 234] width 20 height 20
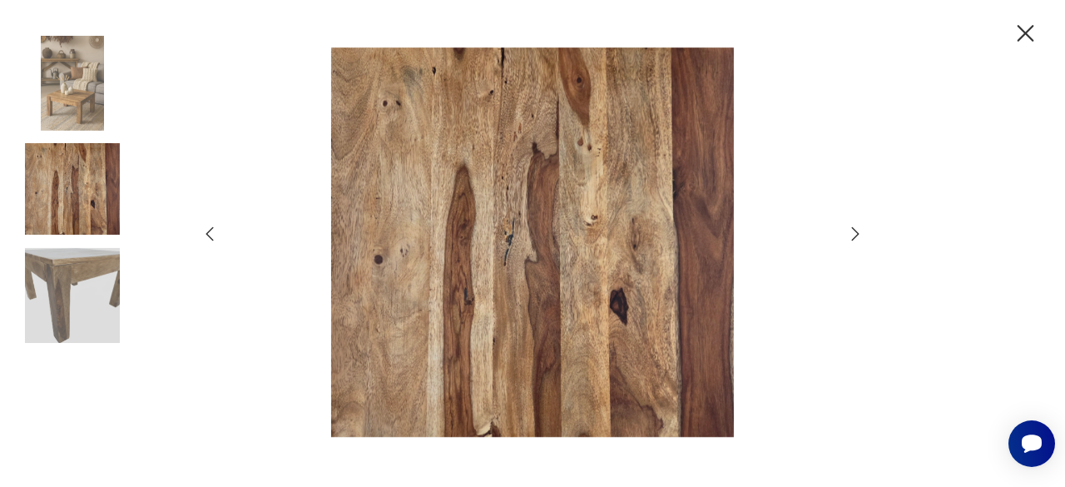
click at [852, 233] on icon "button" at bounding box center [855, 234] width 20 height 20
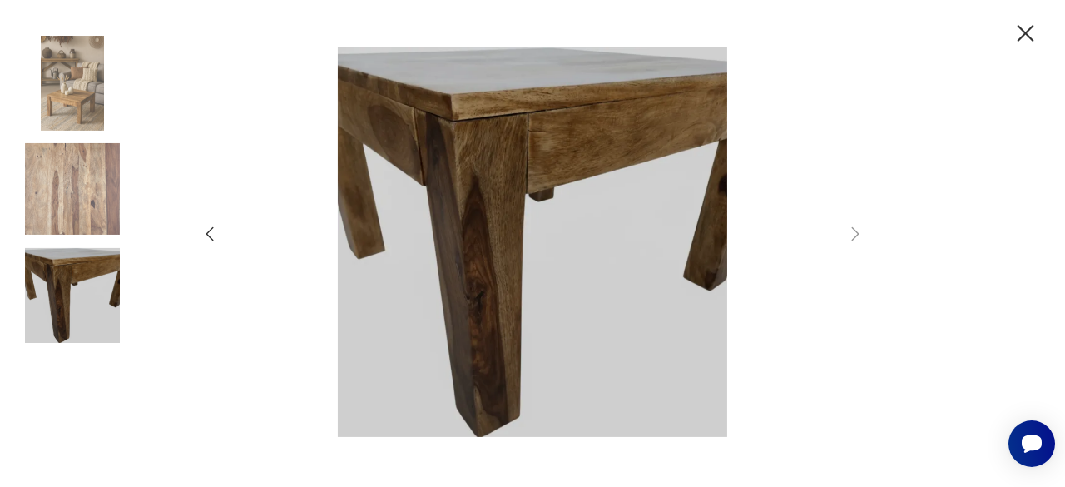
click at [200, 238] on icon "button" at bounding box center [210, 234] width 20 height 20
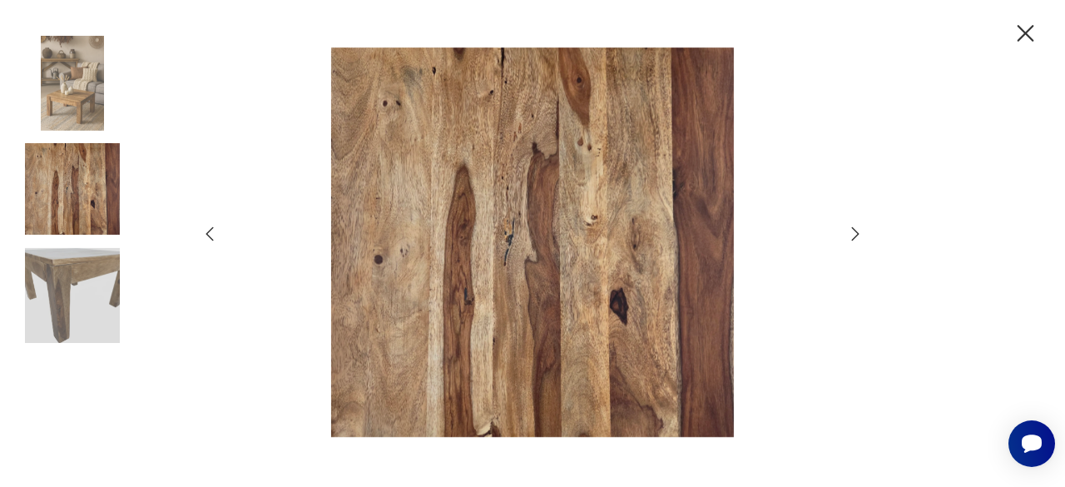
click at [860, 234] on icon "button" at bounding box center [855, 234] width 20 height 20
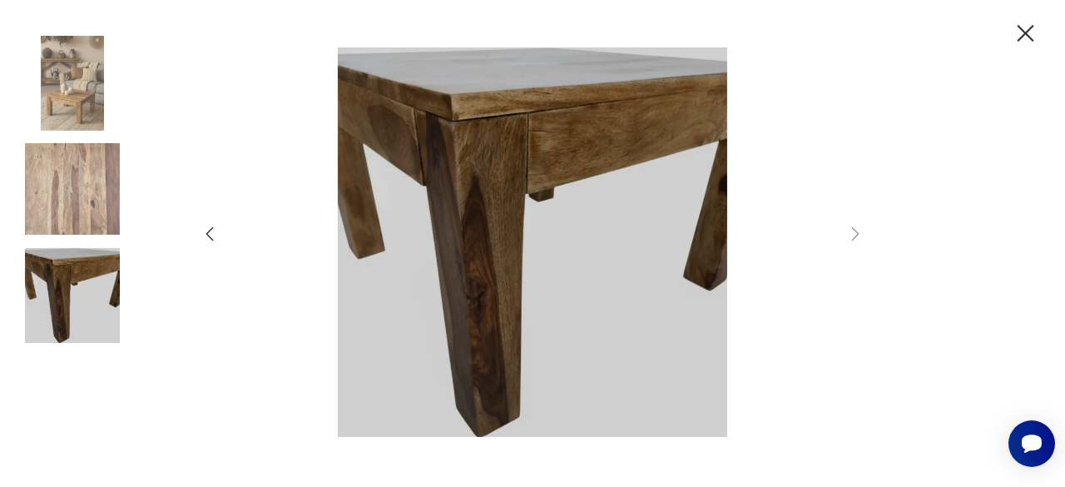
click at [208, 234] on icon "button" at bounding box center [210, 234] width 20 height 20
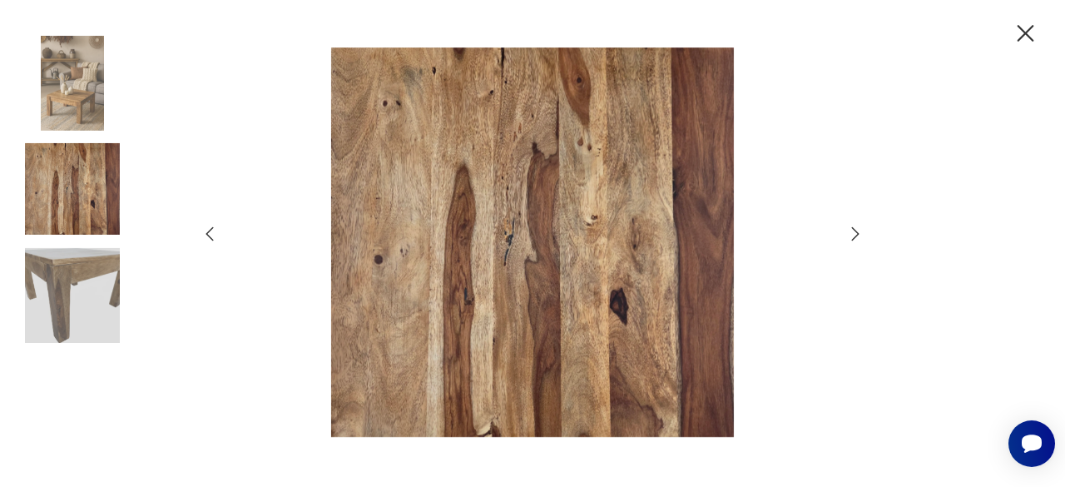
click at [208, 234] on icon "button" at bounding box center [210, 234] width 20 height 20
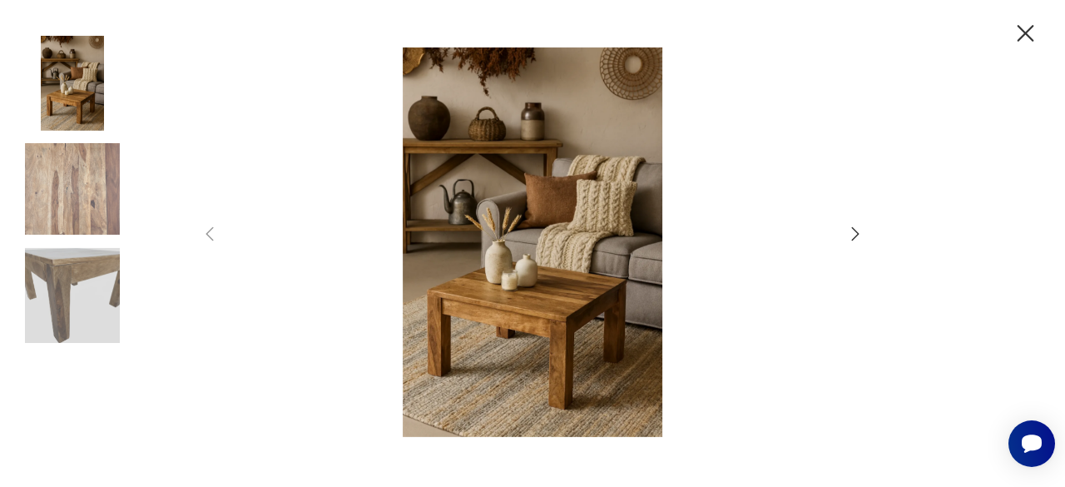
click at [857, 234] on icon "button" at bounding box center [855, 234] width 20 height 20
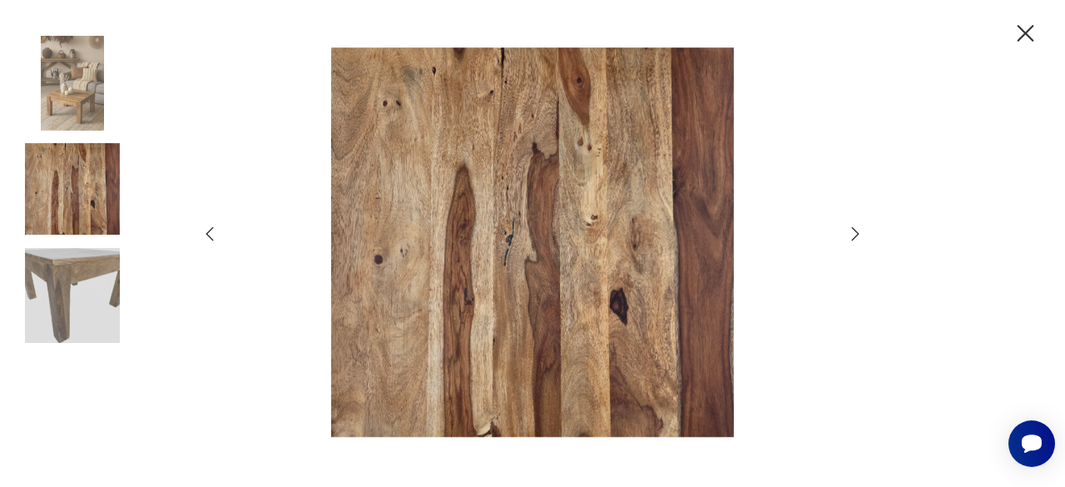
click at [857, 234] on icon "button" at bounding box center [855, 234] width 20 height 20
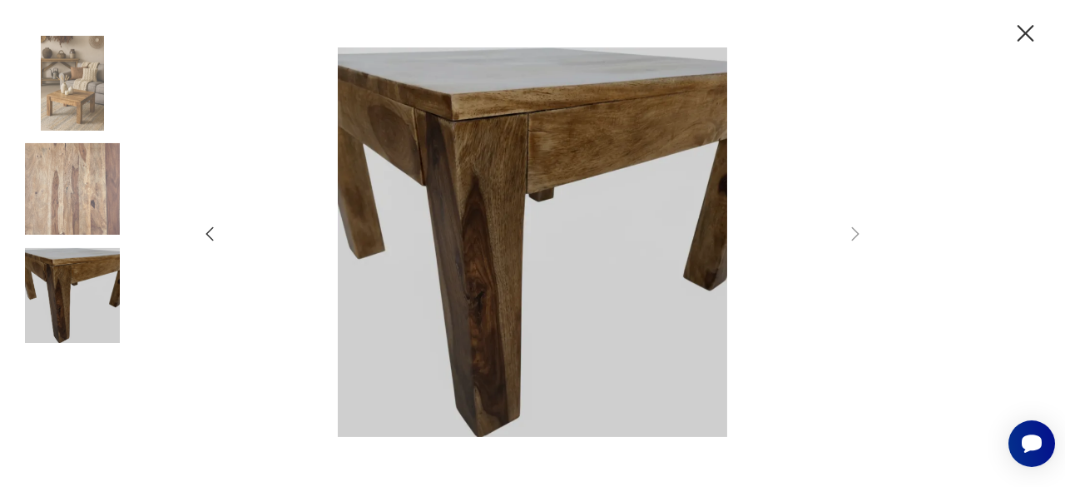
click at [1025, 33] on icon "button" at bounding box center [1026, 33] width 17 height 17
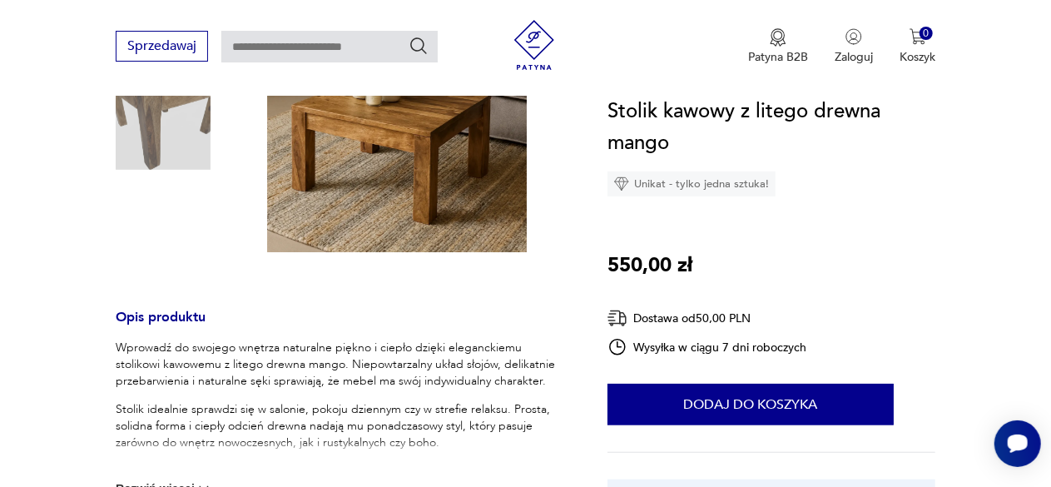
scroll to position [499, 0]
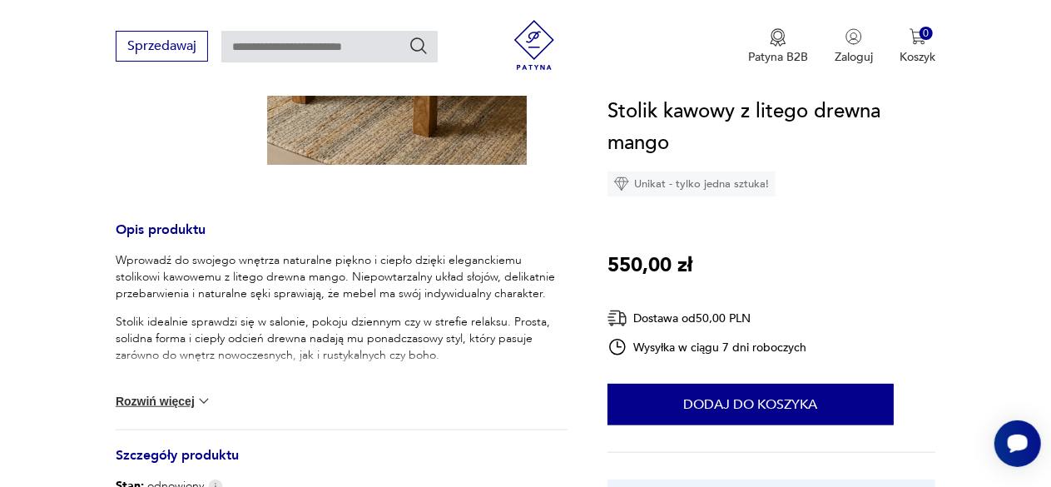
click at [181, 394] on button "Rozwiń więcej" at bounding box center [164, 401] width 97 height 17
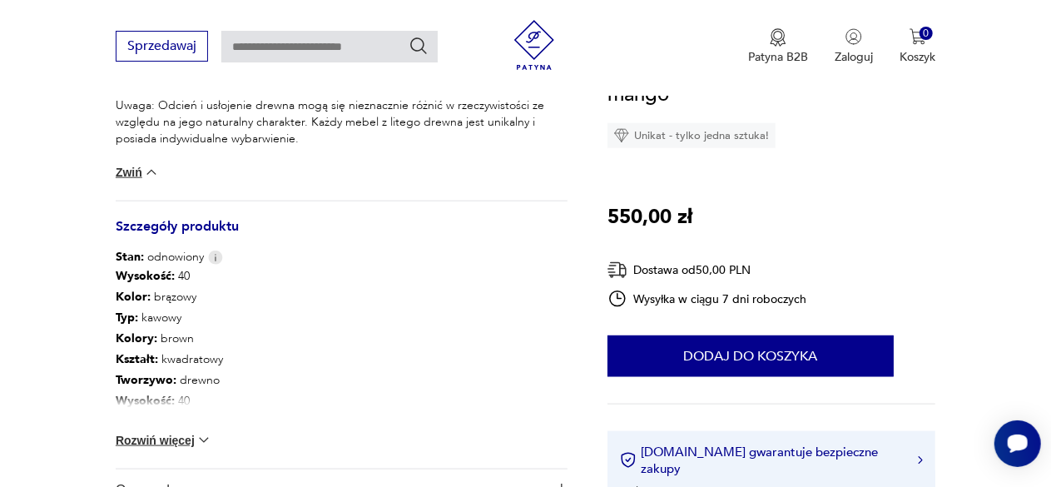
scroll to position [915, 0]
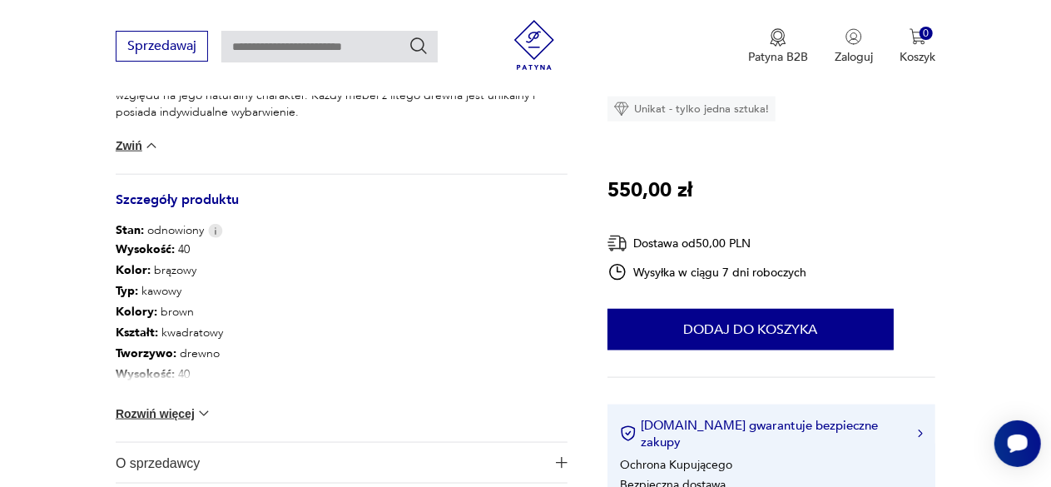
click at [165, 417] on button "Rozwiń więcej" at bounding box center [164, 413] width 97 height 17
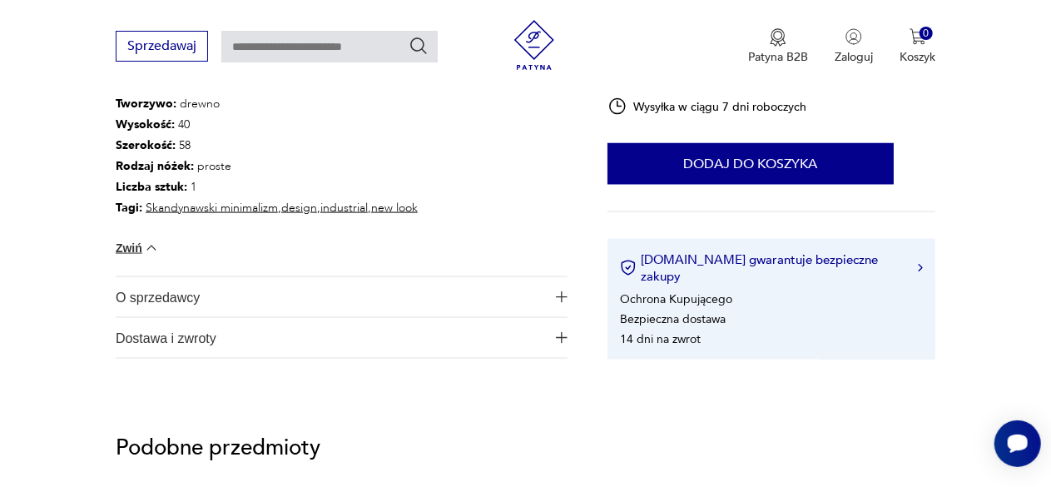
scroll to position [1165, 0]
click at [563, 295] on img "button" at bounding box center [562, 297] width 12 height 12
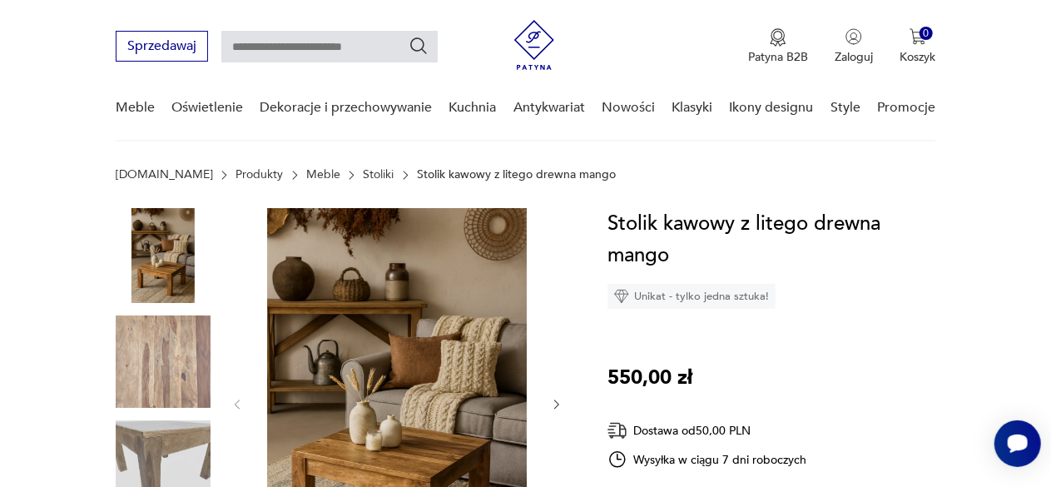
scroll to position [0, 0]
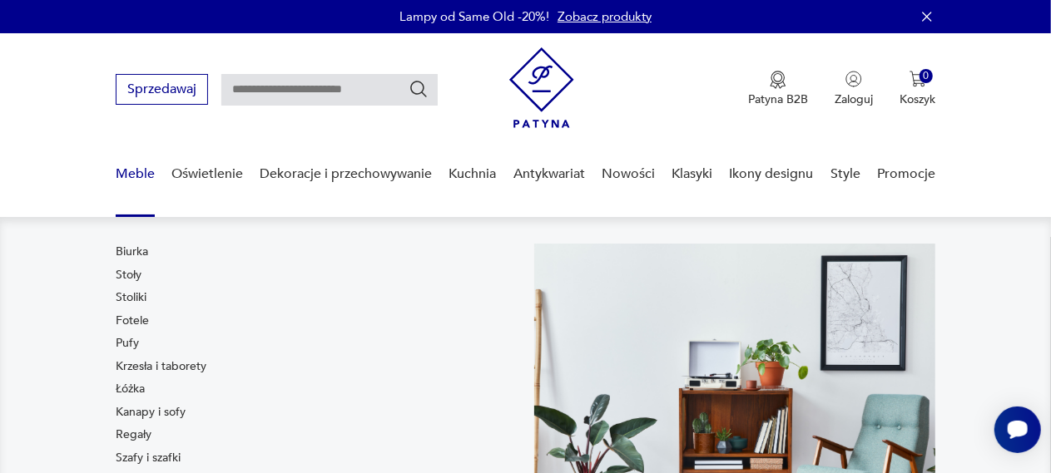
click at [136, 175] on link "Meble" at bounding box center [135, 174] width 39 height 64
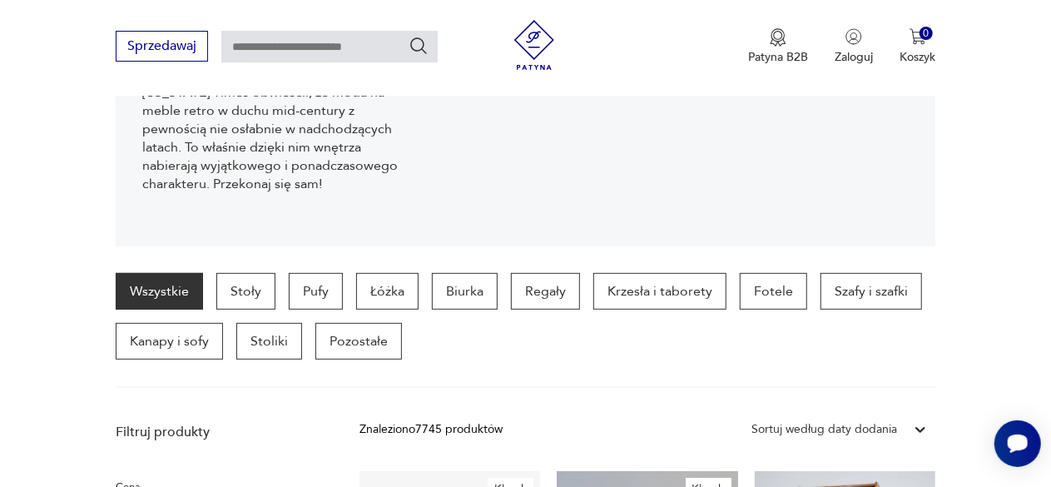
scroll to position [333, 0]
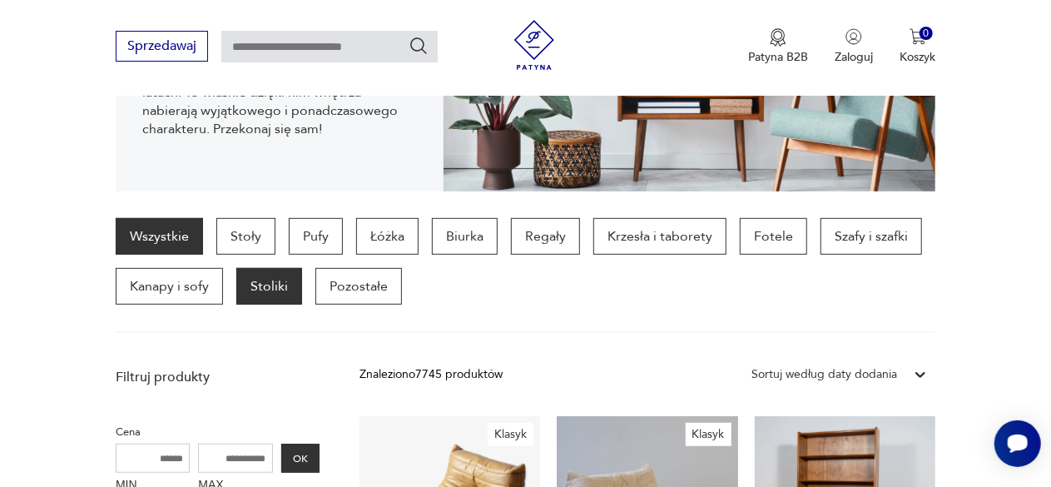
click at [268, 280] on p "Stoliki" at bounding box center [269, 286] width 66 height 37
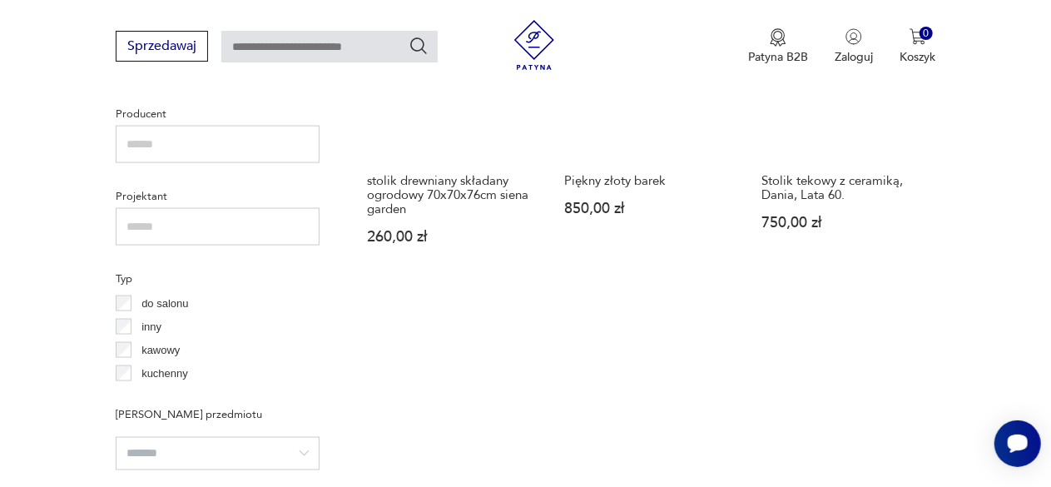
scroll to position [1190, 0]
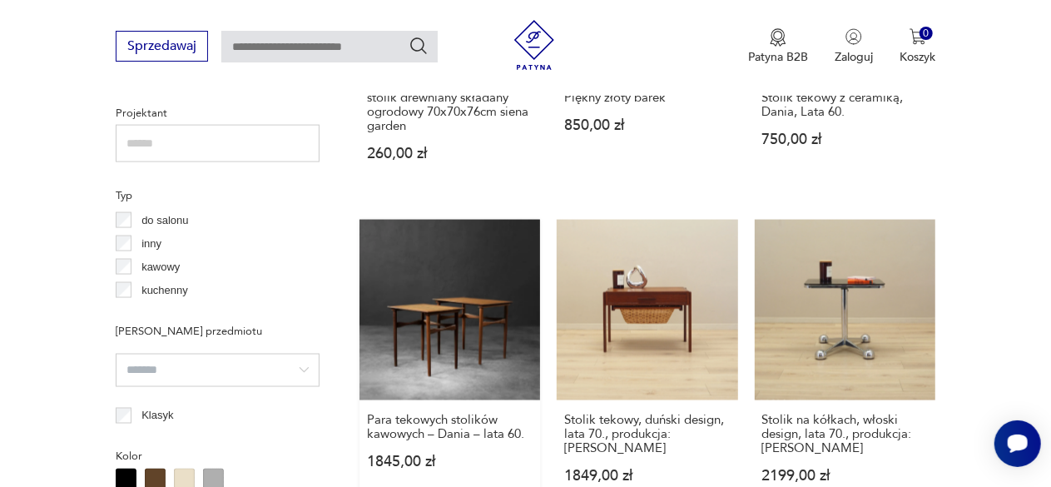
click at [420, 316] on link "Para tekowych stolików kawowych – Dania – lata 60. 1845,00 zł" at bounding box center [449, 368] width 181 height 296
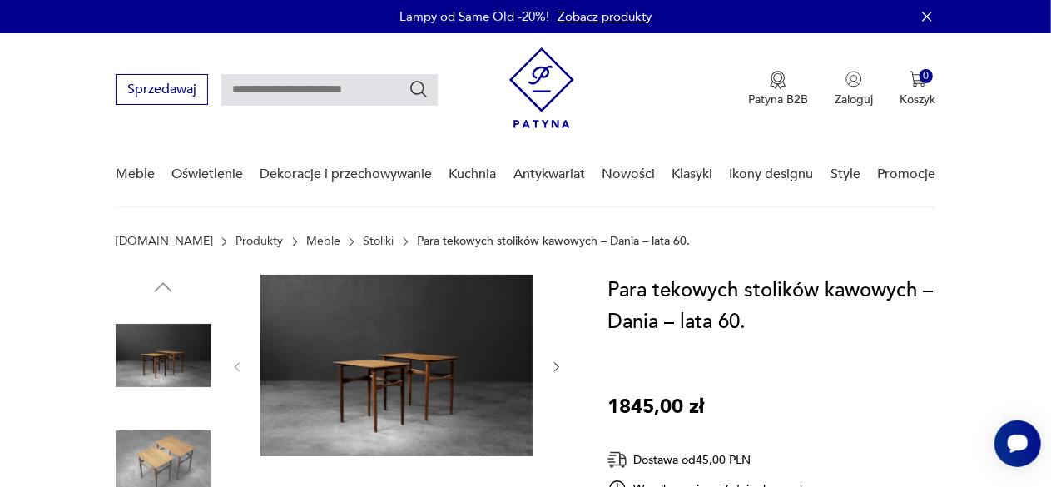
click at [356, 407] on img at bounding box center [396, 365] width 272 height 181
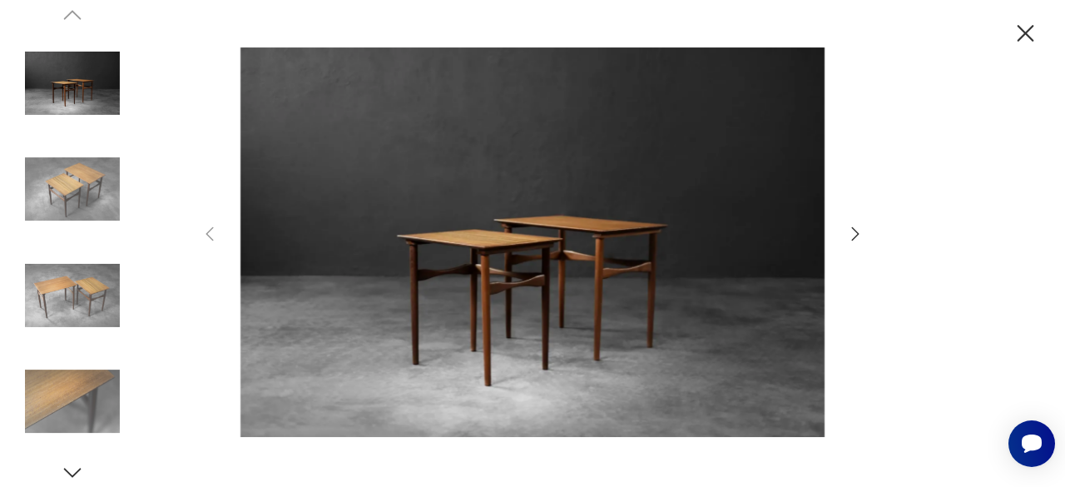
click at [852, 232] on icon "button" at bounding box center [855, 234] width 20 height 20
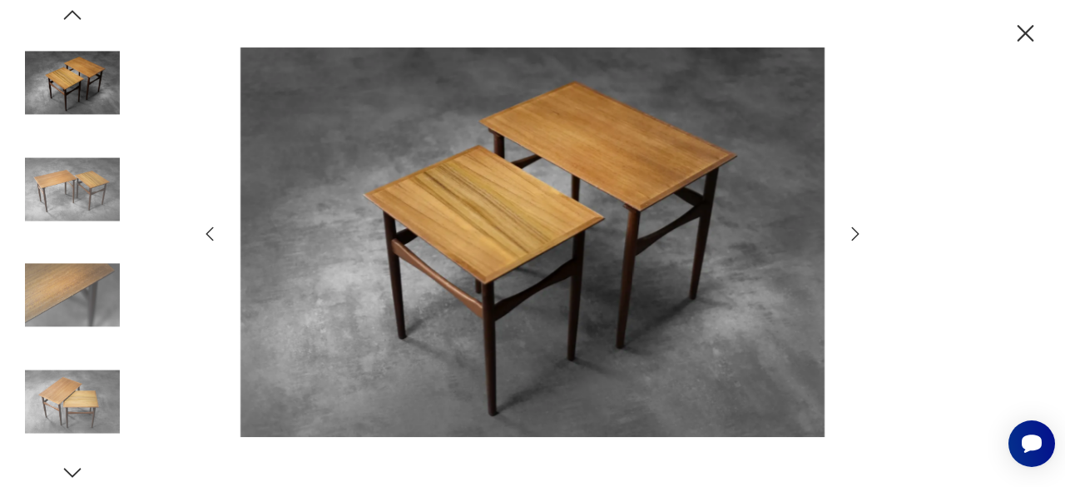
click at [852, 232] on icon "button" at bounding box center [855, 234] width 20 height 20
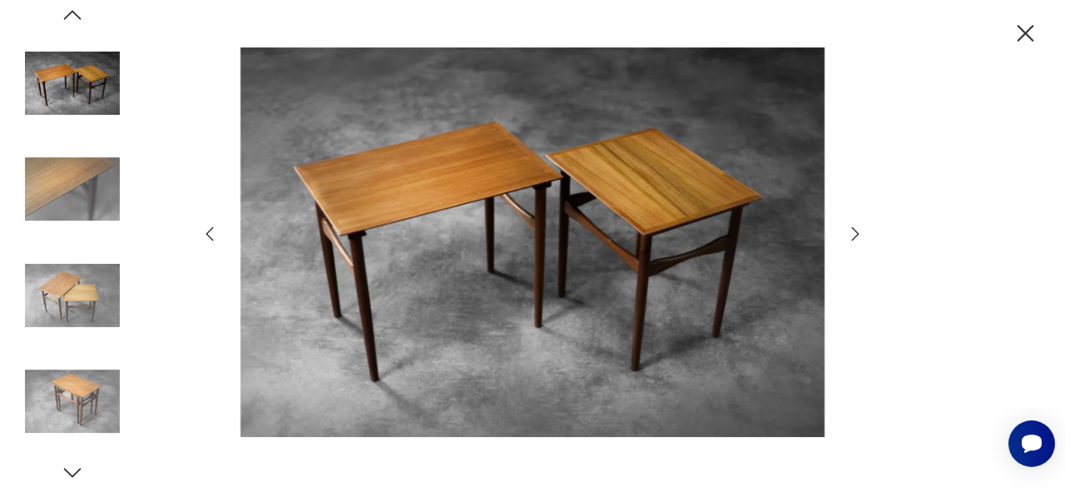
click at [852, 232] on icon "button" at bounding box center [855, 234] width 20 height 20
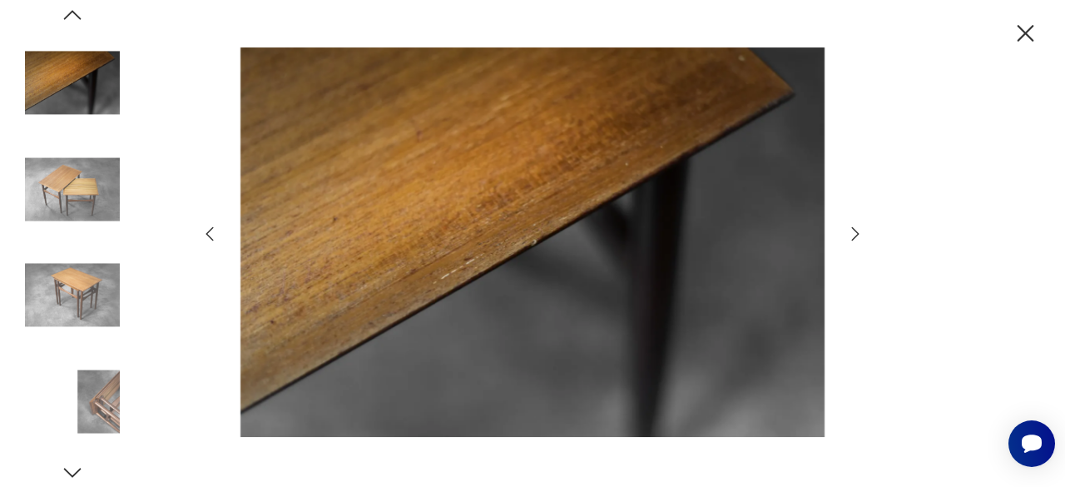
click at [852, 232] on icon "button" at bounding box center [855, 234] width 20 height 20
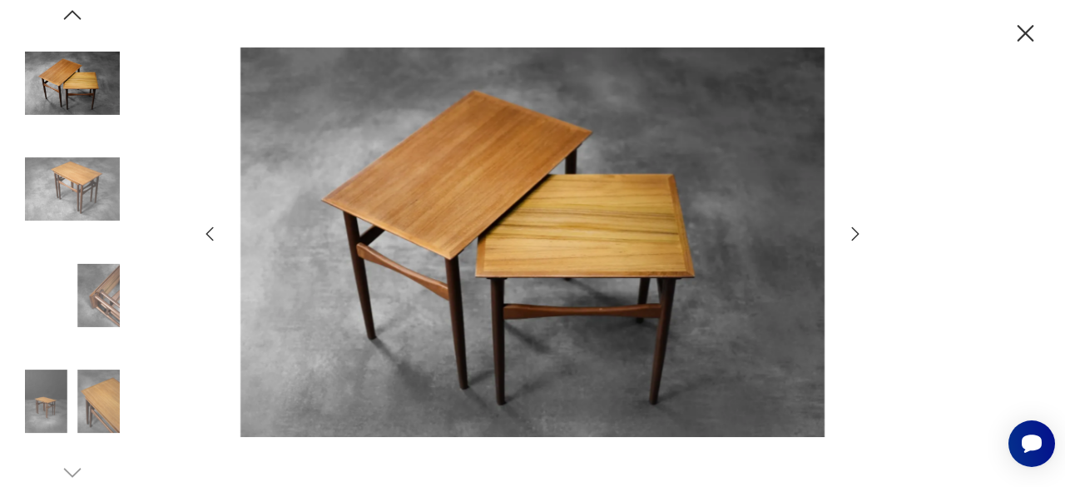
click at [852, 232] on icon "button" at bounding box center [855, 234] width 20 height 20
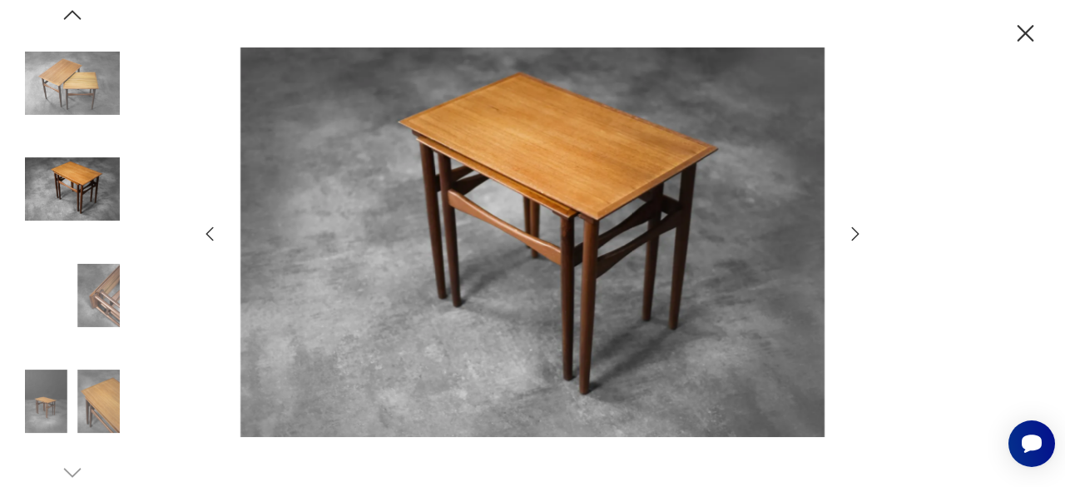
click at [852, 232] on icon "button" at bounding box center [855, 234] width 20 height 20
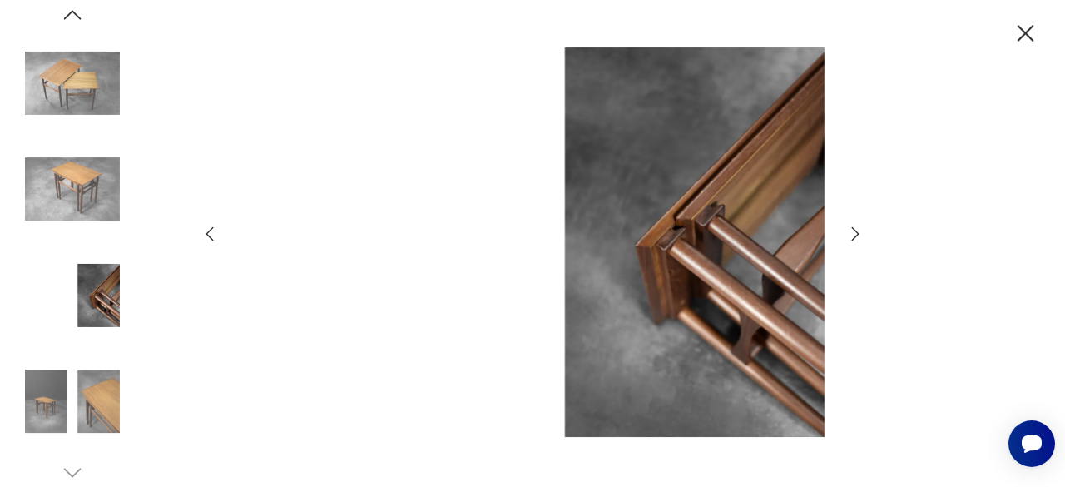
click at [852, 232] on icon "button" at bounding box center [855, 234] width 20 height 20
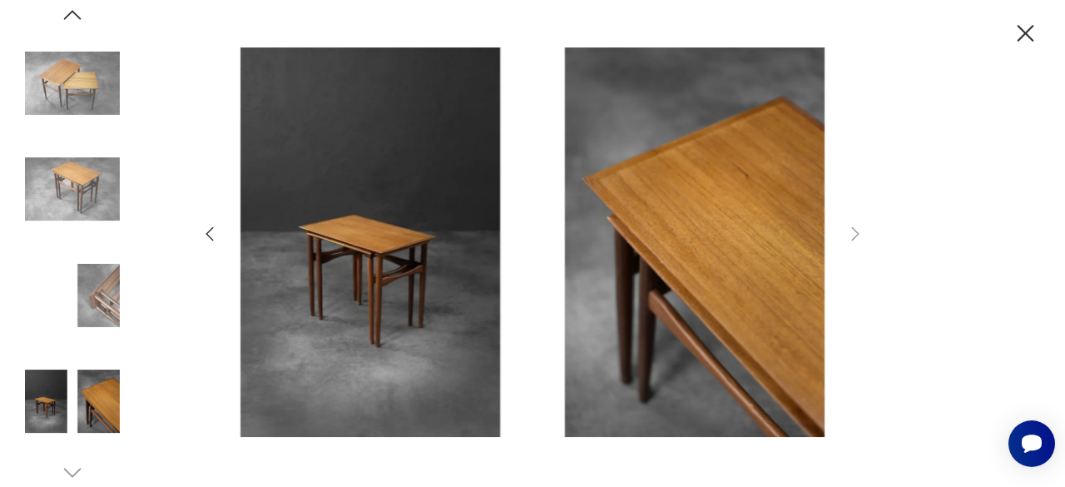
click at [1020, 37] on icon "button" at bounding box center [1025, 33] width 29 height 29
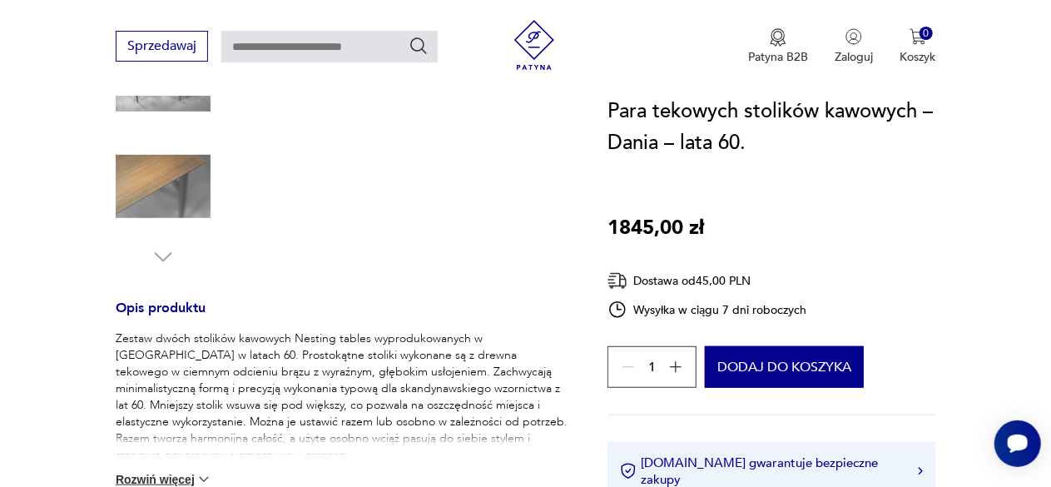
scroll to position [582, 0]
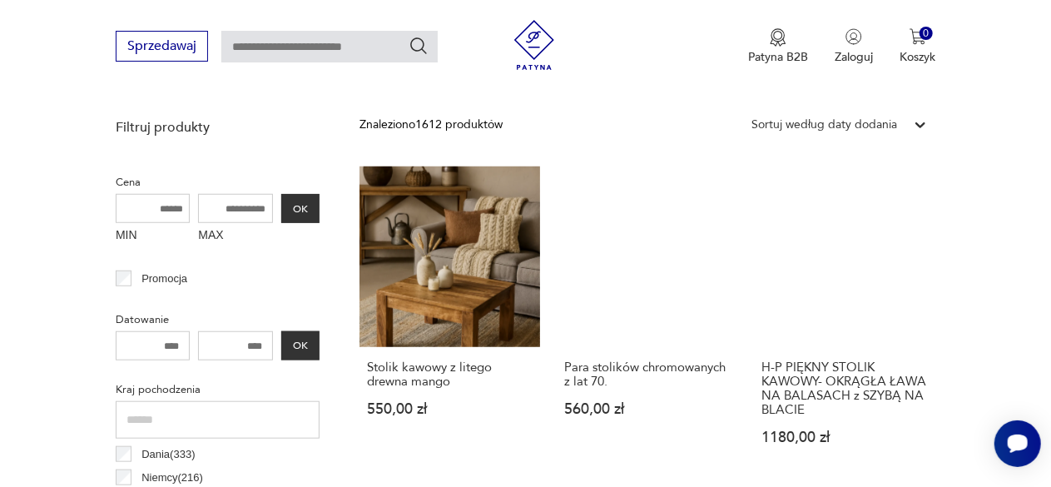
scroll to position [666, 0]
